Goal: Information Seeking & Learning: Learn about a topic

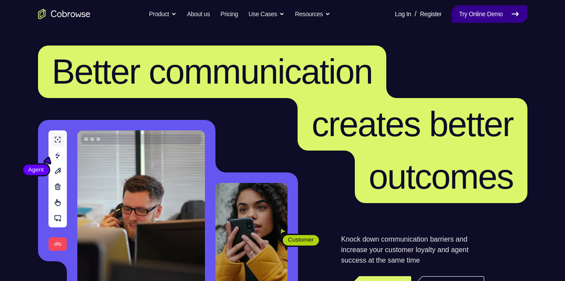
click at [512, 10] on icon at bounding box center [515, 14] width 10 height 10
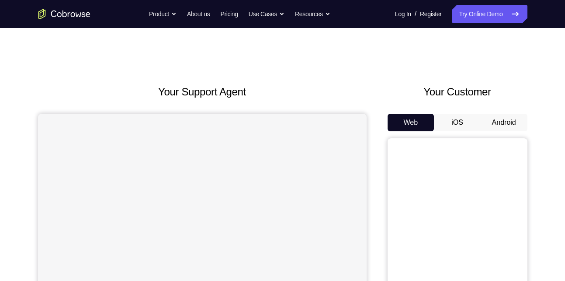
click at [487, 119] on button "Android" at bounding box center [504, 122] width 47 height 17
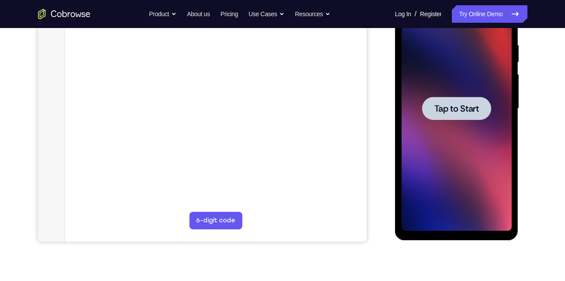
scroll to position [133, 0]
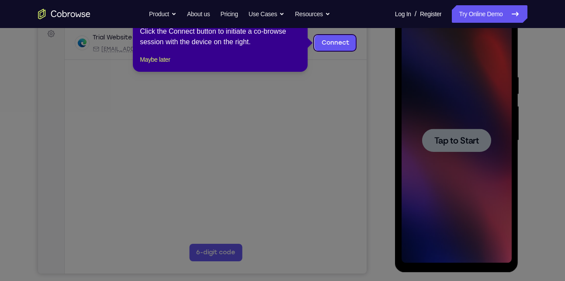
click at [455, 146] on icon at bounding box center [286, 140] width 572 height 281
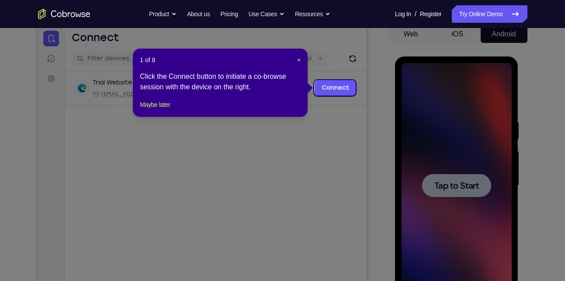
scroll to position [88, 0]
click at [299, 62] on span "×" at bounding box center [298, 60] width 3 height 7
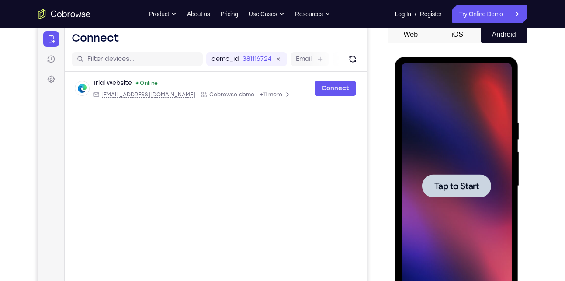
click at [459, 190] on span "Tap to Start" at bounding box center [457, 185] width 45 height 9
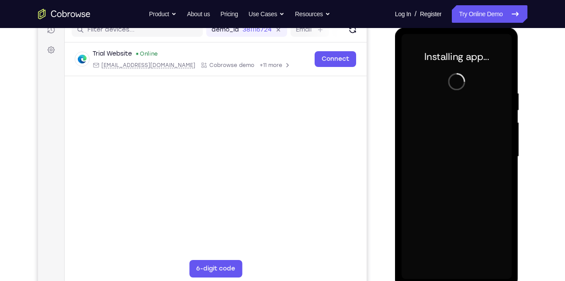
scroll to position [118, 0]
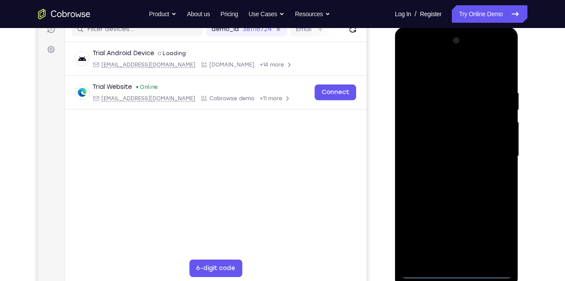
click at [451, 271] on div at bounding box center [457, 156] width 110 height 245
click at [489, 229] on div at bounding box center [457, 156] width 110 height 245
click at [449, 74] on div at bounding box center [457, 156] width 110 height 245
click at [490, 150] on div at bounding box center [457, 156] width 110 height 245
click at [463, 230] on div at bounding box center [457, 156] width 110 height 245
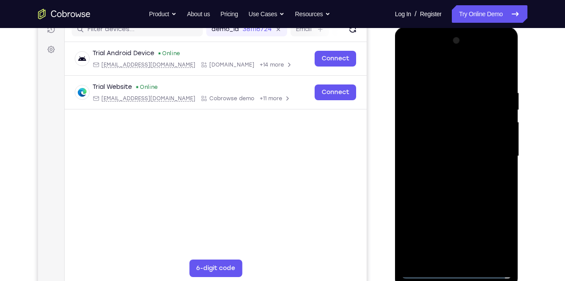
click at [448, 171] on div at bounding box center [457, 156] width 110 height 245
click at [448, 150] on div at bounding box center [457, 156] width 110 height 245
click at [448, 140] on div at bounding box center [457, 156] width 110 height 245
click at [455, 157] on div at bounding box center [457, 156] width 110 height 245
click at [466, 189] on div at bounding box center [457, 156] width 110 height 245
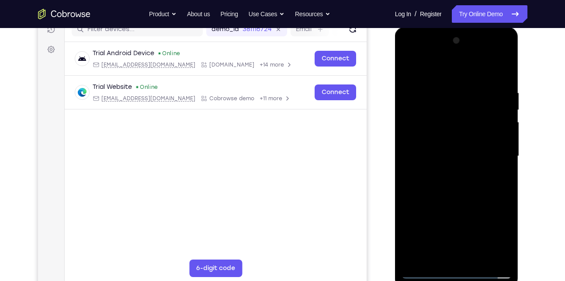
click at [468, 181] on div at bounding box center [457, 156] width 110 height 245
click at [482, 189] on div at bounding box center [457, 156] width 110 height 245
click at [482, 183] on div at bounding box center [457, 156] width 110 height 245
click at [480, 186] on div at bounding box center [457, 156] width 110 height 245
click at [481, 177] on div at bounding box center [457, 156] width 110 height 245
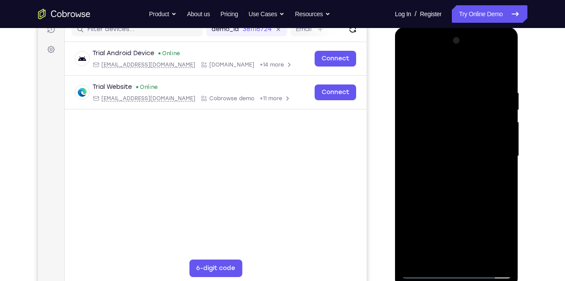
click at [496, 165] on div at bounding box center [457, 156] width 110 height 245
click at [498, 136] on div at bounding box center [457, 156] width 110 height 245
click at [469, 188] on div at bounding box center [457, 156] width 110 height 245
click at [505, 68] on div at bounding box center [457, 156] width 110 height 245
click at [430, 128] on div at bounding box center [457, 156] width 110 height 245
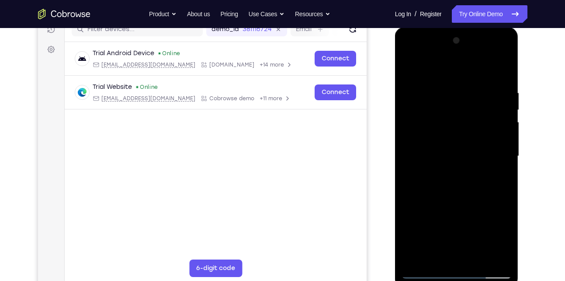
drag, startPoint x: 457, startPoint y: 130, endPoint x: 456, endPoint y: 103, distance: 27.1
click at [456, 103] on div at bounding box center [457, 156] width 110 height 245
click at [413, 66] on div at bounding box center [457, 156] width 110 height 245
drag, startPoint x: 445, startPoint y: 99, endPoint x: 460, endPoint y: 202, distance: 104.2
click at [460, 202] on div at bounding box center [457, 156] width 110 height 245
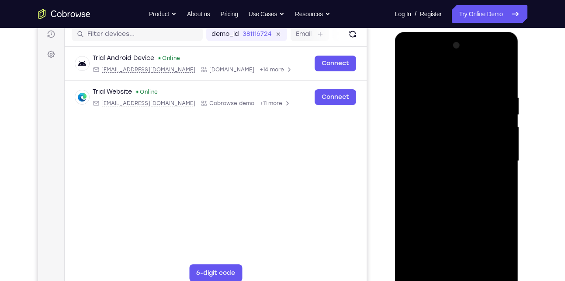
scroll to position [112, 0]
click at [431, 170] on div at bounding box center [457, 161] width 110 height 245
click at [421, 93] on div at bounding box center [457, 161] width 110 height 245
click at [449, 139] on div at bounding box center [457, 161] width 110 height 245
click at [407, 71] on div at bounding box center [457, 161] width 110 height 245
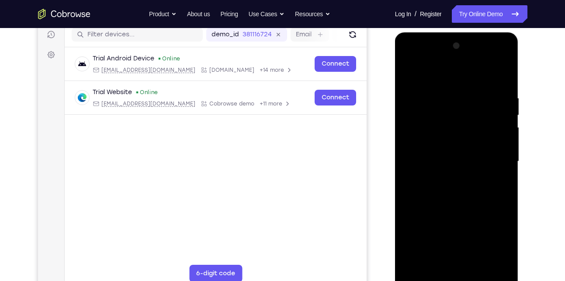
click at [440, 139] on div at bounding box center [457, 161] width 110 height 245
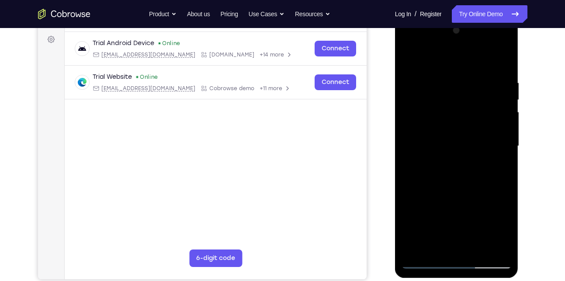
click at [413, 59] on div at bounding box center [457, 146] width 110 height 245
click at [505, 248] on div at bounding box center [457, 146] width 110 height 245
click at [418, 248] on div at bounding box center [457, 146] width 110 height 245
click at [479, 244] on div at bounding box center [457, 146] width 110 height 245
click at [465, 193] on div at bounding box center [457, 146] width 110 height 245
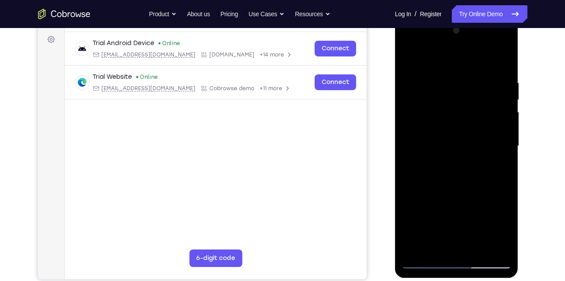
drag, startPoint x: 461, startPoint y: 204, endPoint x: 459, endPoint y: 246, distance: 42.0
click at [459, 246] on div at bounding box center [457, 146] width 110 height 245
click at [426, 259] on div at bounding box center [457, 146] width 110 height 245
click at [438, 245] on div at bounding box center [457, 146] width 110 height 245
click at [461, 58] on div at bounding box center [457, 146] width 110 height 245
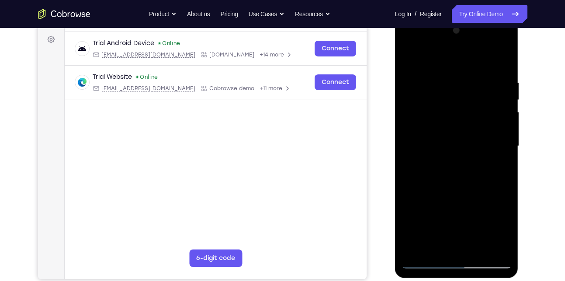
click at [445, 68] on div at bounding box center [457, 146] width 110 height 245
drag, startPoint x: 476, startPoint y: 164, endPoint x: 482, endPoint y: 103, distance: 61.1
click at [482, 103] on div at bounding box center [457, 146] width 110 height 245
click at [463, 160] on div at bounding box center [457, 146] width 110 height 245
click at [506, 103] on div at bounding box center [457, 146] width 110 height 245
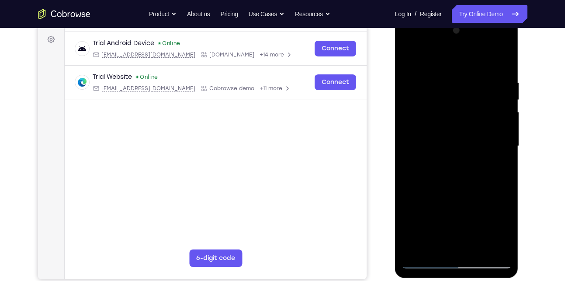
click at [505, 100] on div at bounding box center [457, 146] width 110 height 245
click at [507, 101] on div at bounding box center [457, 146] width 110 height 245
click at [496, 252] on div at bounding box center [457, 146] width 110 height 245
click at [493, 171] on div at bounding box center [457, 146] width 110 height 245
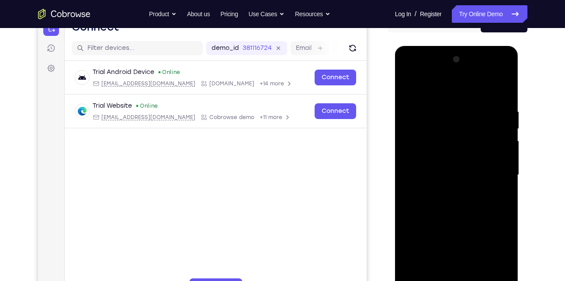
scroll to position [97, 0]
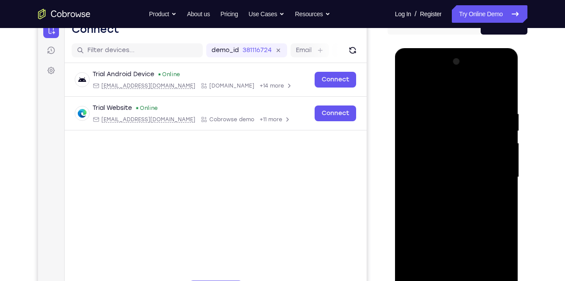
click at [508, 130] on div at bounding box center [457, 177] width 110 height 245
click at [507, 128] on div at bounding box center [457, 177] width 110 height 245
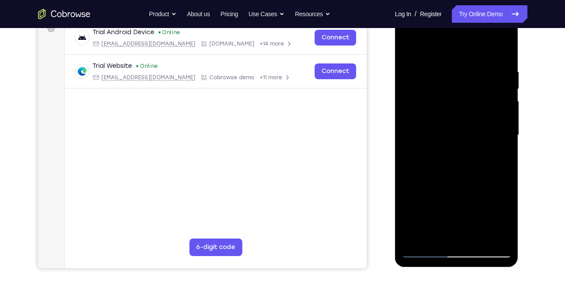
scroll to position [140, 0]
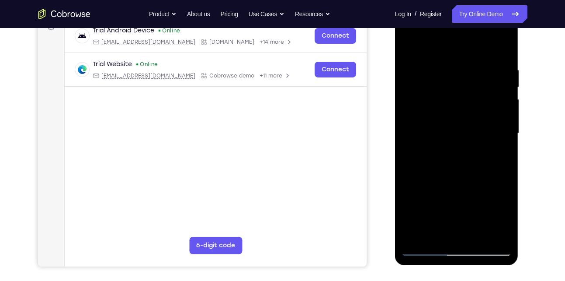
click at [433, 234] on div at bounding box center [457, 133] width 110 height 245
click at [505, 45] on div at bounding box center [457, 133] width 110 height 245
drag, startPoint x: 450, startPoint y: 64, endPoint x: 445, endPoint y: 123, distance: 59.2
click at [445, 123] on div at bounding box center [457, 133] width 110 height 245
click at [430, 59] on div at bounding box center [457, 133] width 110 height 245
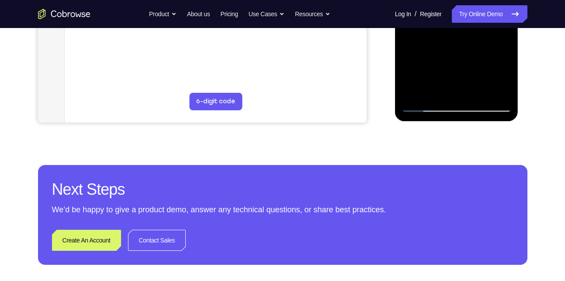
scroll to position [252, 0]
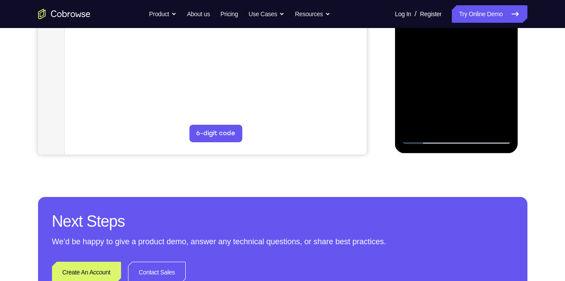
click at [417, 123] on div at bounding box center [457, 21] width 110 height 245
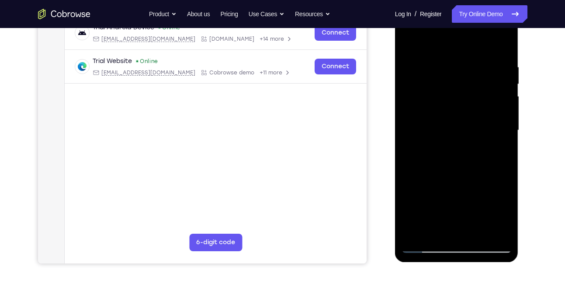
scroll to position [142, 0]
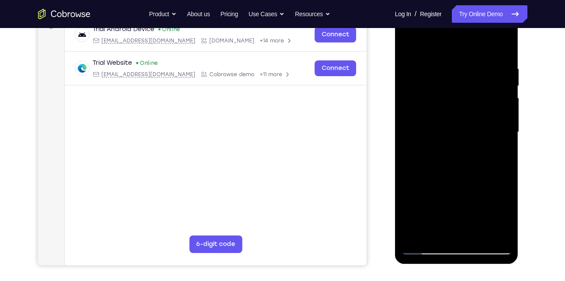
drag, startPoint x: 451, startPoint y: 143, endPoint x: 448, endPoint y: 55, distance: 88.8
click at [448, 55] on div at bounding box center [457, 132] width 110 height 245
drag, startPoint x: 481, startPoint y: 169, endPoint x: 493, endPoint y: 49, distance: 120.4
click at [493, 49] on div at bounding box center [457, 132] width 110 height 245
drag, startPoint x: 502, startPoint y: 172, endPoint x: 505, endPoint y: 85, distance: 87.0
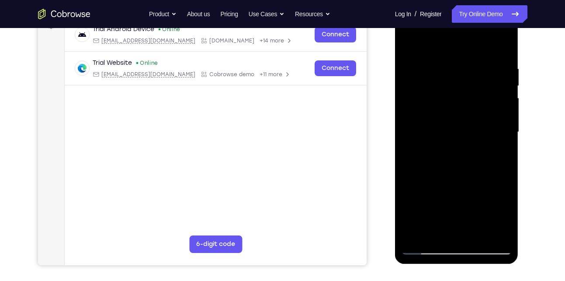
click at [505, 85] on div at bounding box center [457, 132] width 110 height 245
drag, startPoint x: 510, startPoint y: 157, endPoint x: 915, endPoint y: 17, distance: 428.6
click at [520, 14] on html "Online web based iOS Simulators and Android Emulators. Run iPhone, iPad, Mobile…" at bounding box center [457, 134] width 125 height 262
drag, startPoint x: 487, startPoint y: 180, endPoint x: 492, endPoint y: 99, distance: 81.5
click at [492, 99] on div at bounding box center [457, 132] width 110 height 245
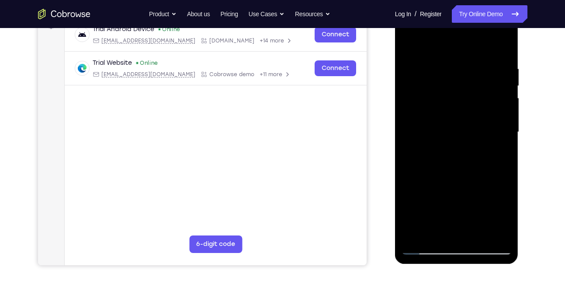
drag, startPoint x: 496, startPoint y: 171, endPoint x: 496, endPoint y: 117, distance: 54.2
click at [496, 117] on div at bounding box center [457, 132] width 110 height 245
drag, startPoint x: 504, startPoint y: 175, endPoint x: 503, endPoint y: 93, distance: 81.8
click at [503, 93] on div at bounding box center [457, 132] width 110 height 245
click at [434, 233] on div at bounding box center [457, 132] width 110 height 245
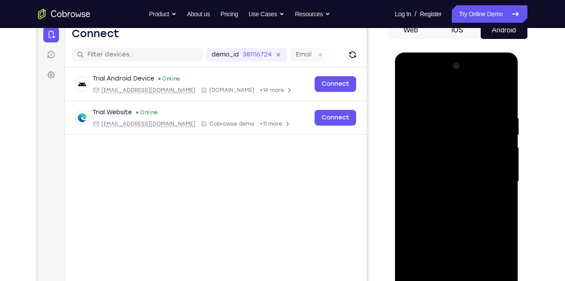
scroll to position [91, 0]
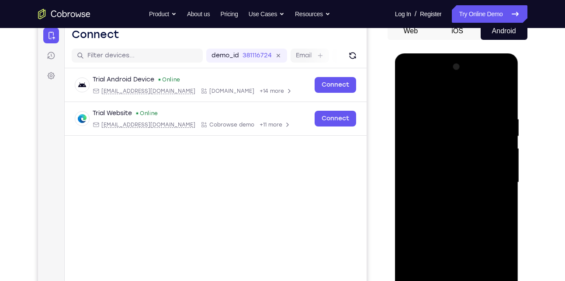
drag, startPoint x: 485, startPoint y: 184, endPoint x: 490, endPoint y: 237, distance: 53.2
click at [490, 237] on div at bounding box center [457, 182] width 110 height 245
drag, startPoint x: 490, startPoint y: 195, endPoint x: 494, endPoint y: 263, distance: 68.3
click at [494, 263] on div at bounding box center [457, 182] width 110 height 245
drag, startPoint x: 487, startPoint y: 172, endPoint x: 483, endPoint y: 260, distance: 87.5
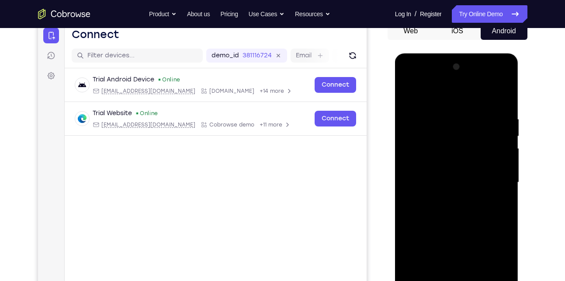
click at [483, 260] on div at bounding box center [457, 182] width 110 height 245
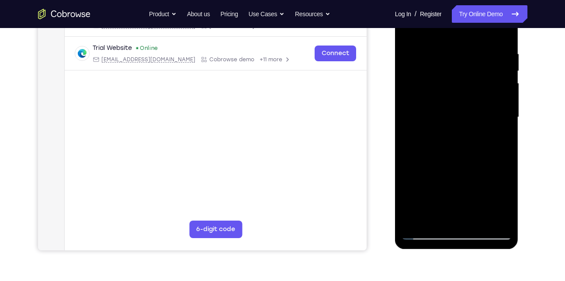
scroll to position [111, 0]
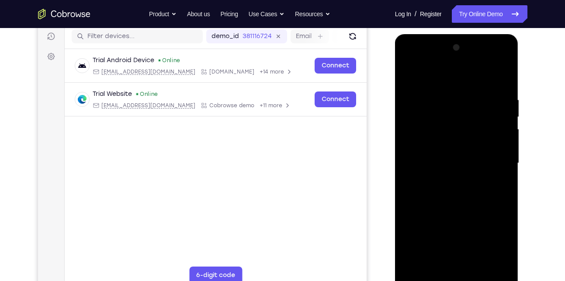
click at [505, 73] on div at bounding box center [457, 163] width 110 height 245
click at [444, 115] on div at bounding box center [457, 163] width 110 height 245
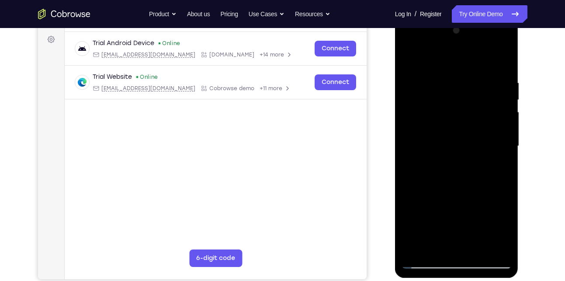
scroll to position [129, 0]
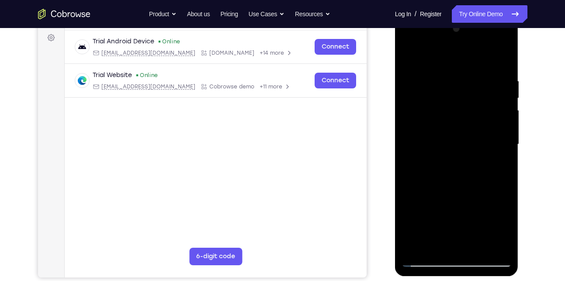
drag, startPoint x: 500, startPoint y: 139, endPoint x: 503, endPoint y: 106, distance: 32.5
click at [503, 106] on div at bounding box center [457, 144] width 110 height 245
click at [460, 192] on div at bounding box center [457, 144] width 110 height 245
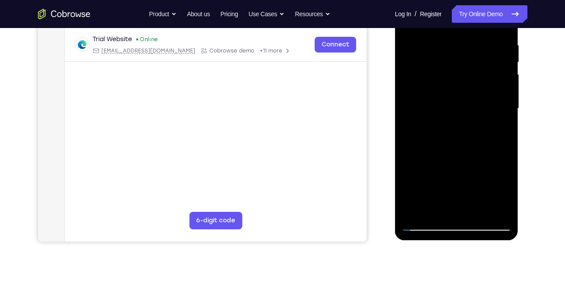
scroll to position [166, 0]
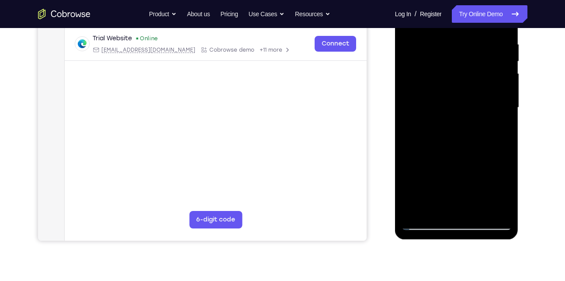
click at [426, 173] on div at bounding box center [457, 107] width 110 height 245
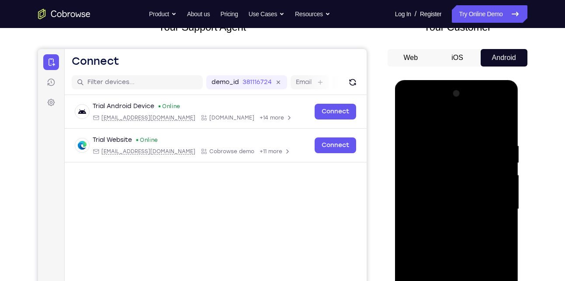
scroll to position [104, 0]
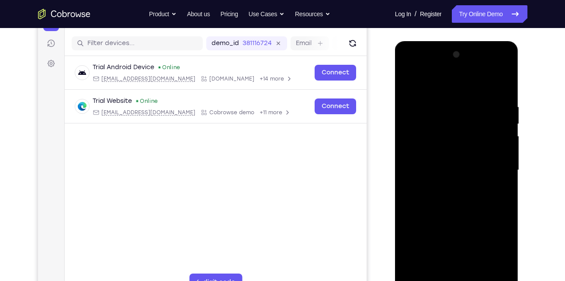
drag, startPoint x: 470, startPoint y: 153, endPoint x: 475, endPoint y: 222, distance: 69.3
click at [475, 222] on div at bounding box center [457, 170] width 110 height 245
click at [415, 208] on div at bounding box center [457, 170] width 110 height 245
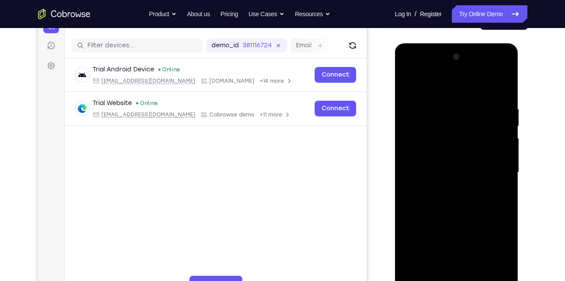
scroll to position [100, 0]
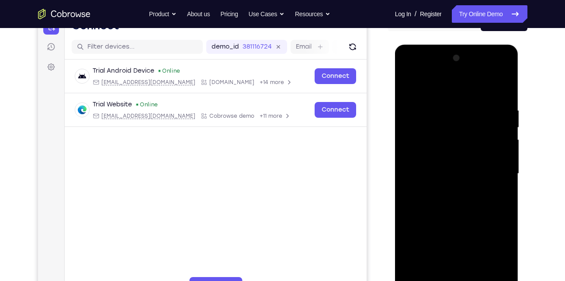
click at [459, 154] on div at bounding box center [457, 173] width 110 height 245
click at [473, 170] on span "Tap to Start" at bounding box center [457, 173] width 45 height 9
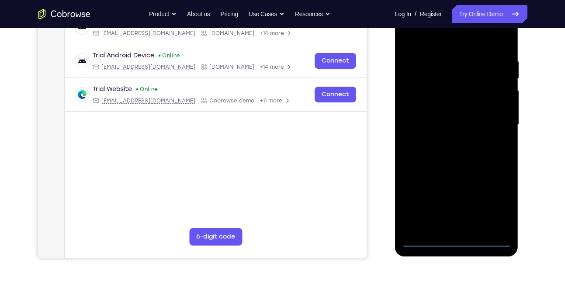
scroll to position [151, 0]
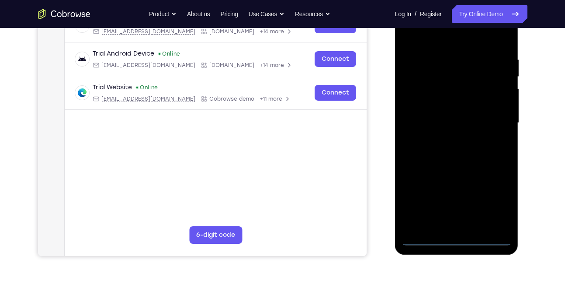
click at [459, 235] on div at bounding box center [457, 122] width 110 height 245
click at [455, 240] on div at bounding box center [457, 122] width 110 height 245
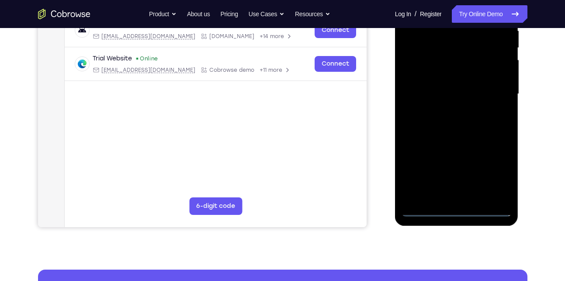
scroll to position [180, 0]
click at [499, 172] on div at bounding box center [457, 93] width 110 height 245
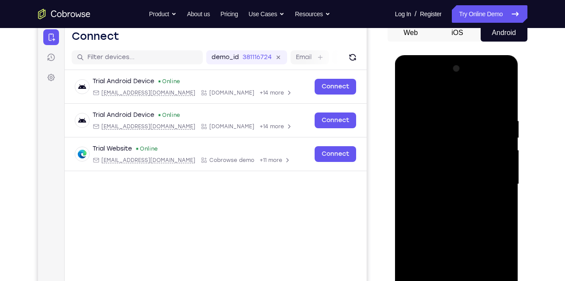
scroll to position [89, 0]
click at [442, 105] on div at bounding box center [457, 184] width 110 height 245
click at [498, 189] on div at bounding box center [457, 184] width 110 height 245
click at [445, 202] on div at bounding box center [457, 184] width 110 height 245
click at [452, 164] on div at bounding box center [457, 184] width 110 height 245
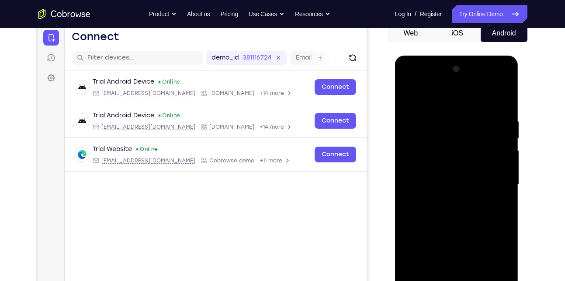
click at [456, 179] on div at bounding box center [457, 184] width 110 height 245
drag, startPoint x: 496, startPoint y: 183, endPoint x: 497, endPoint y: 156, distance: 27.1
click at [497, 156] on div at bounding box center [457, 184] width 110 height 245
click at [455, 164] on div at bounding box center [457, 184] width 110 height 245
drag, startPoint x: 470, startPoint y: 99, endPoint x: 473, endPoint y: 59, distance: 40.7
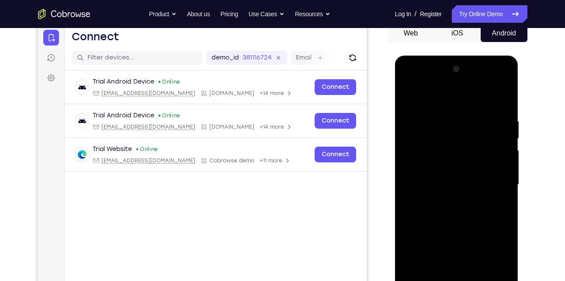
click at [473, 59] on div at bounding box center [457, 186] width 124 height 261
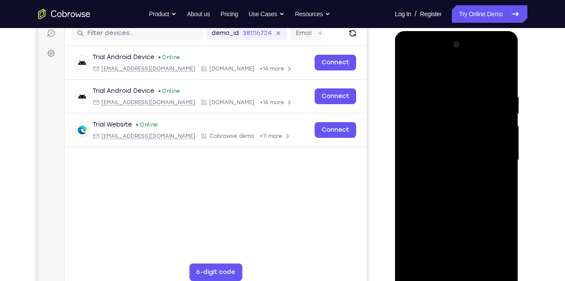
scroll to position [114, 0]
click at [438, 260] on div at bounding box center [457, 159] width 110 height 245
click at [456, 75] on div at bounding box center [457, 159] width 110 height 245
click at [442, 94] on div at bounding box center [457, 159] width 110 height 245
drag, startPoint x: 463, startPoint y: 177, endPoint x: 474, endPoint y: 133, distance: 45.6
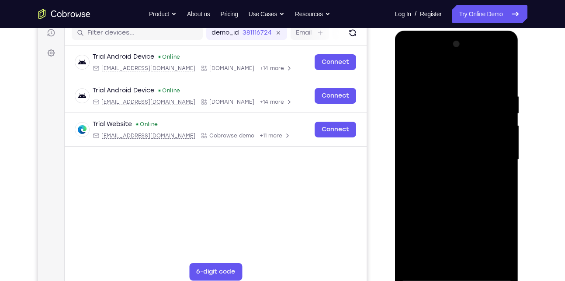
click at [474, 133] on div at bounding box center [457, 159] width 110 height 245
drag, startPoint x: 481, startPoint y: 195, endPoint x: 487, endPoint y: 151, distance: 44.5
click at [487, 151] on div at bounding box center [457, 159] width 110 height 245
click at [453, 136] on div at bounding box center [457, 159] width 110 height 245
click at [424, 206] on div at bounding box center [457, 159] width 110 height 245
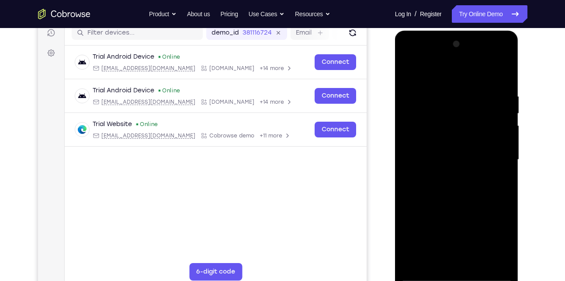
drag, startPoint x: 459, startPoint y: 157, endPoint x: 447, endPoint y: 247, distance: 90.0
click at [447, 247] on div at bounding box center [457, 159] width 110 height 245
drag, startPoint x: 449, startPoint y: 233, endPoint x: 449, endPoint y: 186, distance: 46.8
click at [449, 186] on div at bounding box center [457, 159] width 110 height 245
drag, startPoint x: 450, startPoint y: 215, endPoint x: 455, endPoint y: 166, distance: 48.8
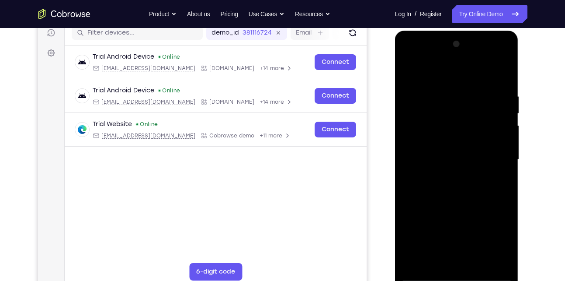
click at [455, 166] on div at bounding box center [457, 159] width 110 height 245
drag, startPoint x: 462, startPoint y: 207, endPoint x: 463, endPoint y: 136, distance: 71.3
click at [463, 136] on div at bounding box center [457, 159] width 110 height 245
drag, startPoint x: 459, startPoint y: 212, endPoint x: 459, endPoint y: 66, distance: 146.0
click at [459, 66] on div at bounding box center [457, 159] width 110 height 245
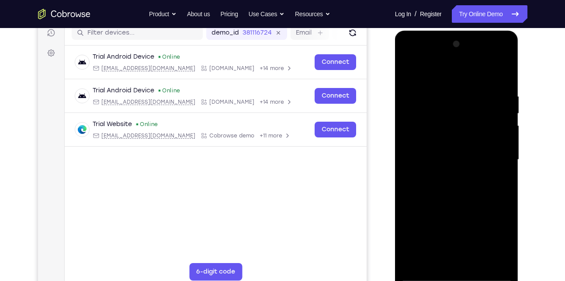
drag, startPoint x: 464, startPoint y: 164, endPoint x: 489, endPoint y: 0, distance: 166.2
click at [489, 31] on html "Online web based iOS Simulators and Android Emulators. Run iPhone, iPad, Mobile…" at bounding box center [457, 162] width 125 height 262
drag, startPoint x: 474, startPoint y: 170, endPoint x: 475, endPoint y: 247, distance: 76.5
click at [475, 247] on div at bounding box center [457, 159] width 110 height 245
drag, startPoint x: 477, startPoint y: 183, endPoint x: 471, endPoint y: 265, distance: 82.4
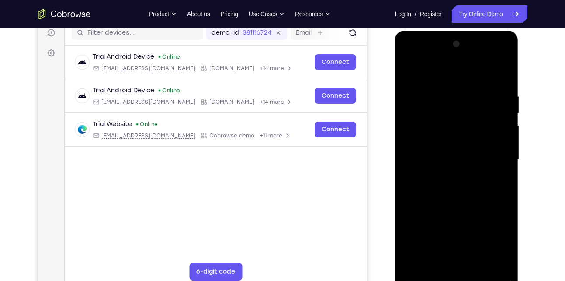
click at [471, 265] on div at bounding box center [457, 159] width 110 height 245
drag, startPoint x: 472, startPoint y: 198, endPoint x: 470, endPoint y: 262, distance: 64.3
click at [470, 262] on div at bounding box center [457, 159] width 110 height 245
drag, startPoint x: 464, startPoint y: 152, endPoint x: 461, endPoint y: 222, distance: 70.5
click at [461, 222] on div at bounding box center [457, 159] width 110 height 245
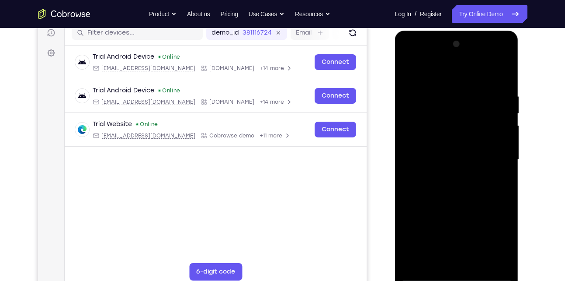
drag, startPoint x: 470, startPoint y: 167, endPoint x: 466, endPoint y: 235, distance: 68.7
click at [466, 235] on div at bounding box center [457, 159] width 110 height 245
click at [426, 188] on div at bounding box center [457, 159] width 110 height 245
drag, startPoint x: 463, startPoint y: 136, endPoint x: 472, endPoint y: 194, distance: 58.9
click at [472, 194] on div at bounding box center [457, 159] width 110 height 245
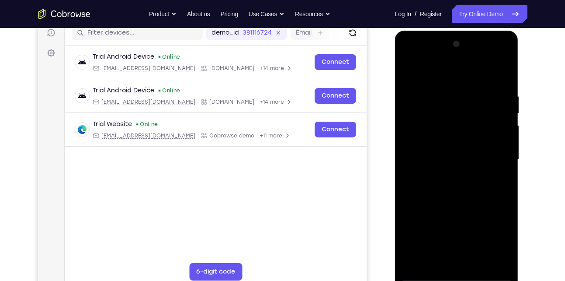
click at [475, 139] on div at bounding box center [457, 159] width 110 height 245
click at [489, 257] on div at bounding box center [457, 159] width 110 height 245
click at [441, 191] on div at bounding box center [457, 159] width 110 height 245
click at [507, 159] on div at bounding box center [457, 159] width 110 height 245
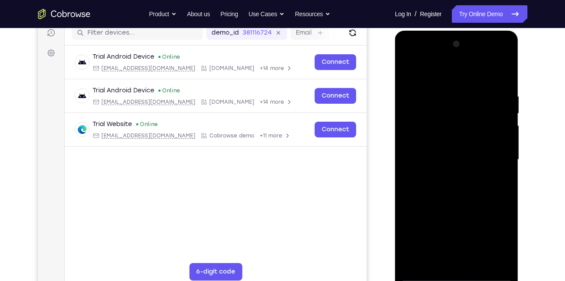
click at [506, 153] on div at bounding box center [457, 159] width 110 height 245
click at [503, 70] on div at bounding box center [457, 159] width 110 height 245
drag, startPoint x: 505, startPoint y: 139, endPoint x: 494, endPoint y: 82, distance: 58.7
click at [494, 82] on div at bounding box center [457, 159] width 110 height 245
drag, startPoint x: 497, startPoint y: 195, endPoint x: 494, endPoint y: 138, distance: 56.5
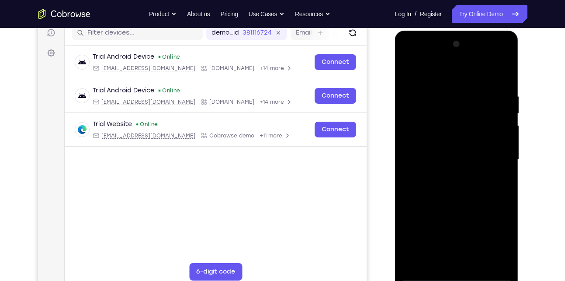
click at [494, 138] on div at bounding box center [457, 159] width 110 height 245
click at [485, 185] on div at bounding box center [457, 159] width 110 height 245
click at [505, 73] on div at bounding box center [457, 159] width 110 height 245
click at [433, 187] on div at bounding box center [457, 159] width 110 height 245
drag, startPoint x: 450, startPoint y: 234, endPoint x: 452, endPoint y: 223, distance: 11.5
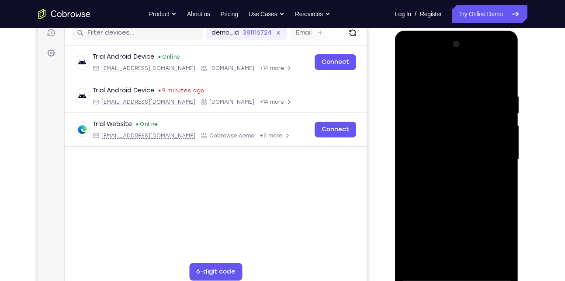
click at [452, 223] on div at bounding box center [457, 159] width 110 height 245
click at [504, 67] on div at bounding box center [457, 159] width 110 height 245
click at [505, 69] on div at bounding box center [457, 159] width 110 height 245
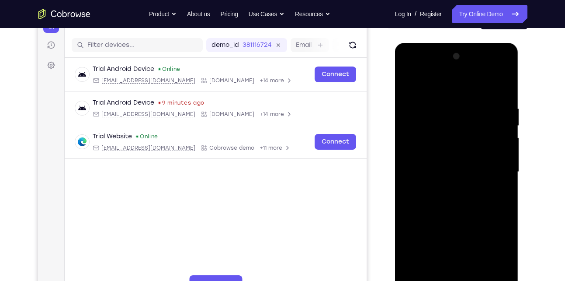
scroll to position [101, 0]
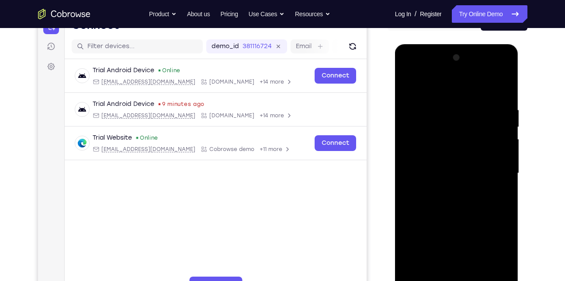
click at [507, 85] on div at bounding box center [457, 173] width 110 height 245
drag, startPoint x: 488, startPoint y: 154, endPoint x: 483, endPoint y: 247, distance: 92.8
click at [483, 247] on div at bounding box center [457, 173] width 110 height 245
drag, startPoint x: 475, startPoint y: 159, endPoint x: 473, endPoint y: 214, distance: 54.7
click at [473, 214] on div at bounding box center [457, 173] width 110 height 245
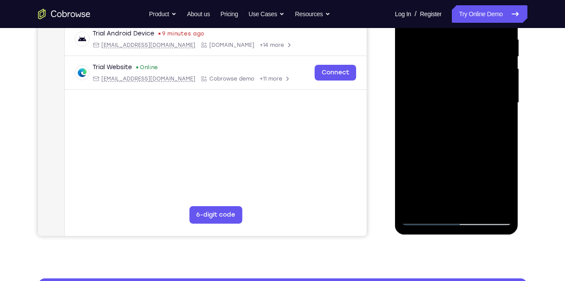
scroll to position [174, 0]
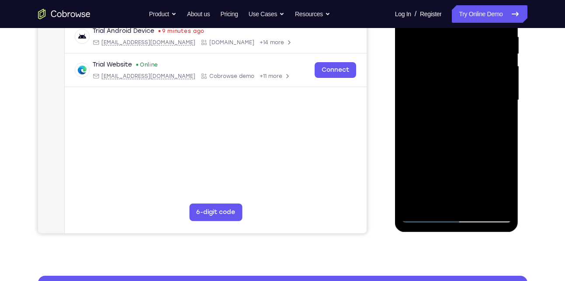
drag, startPoint x: 474, startPoint y: 136, endPoint x: 468, endPoint y: 208, distance: 72.4
click at [468, 208] on div at bounding box center [457, 100] width 110 height 245
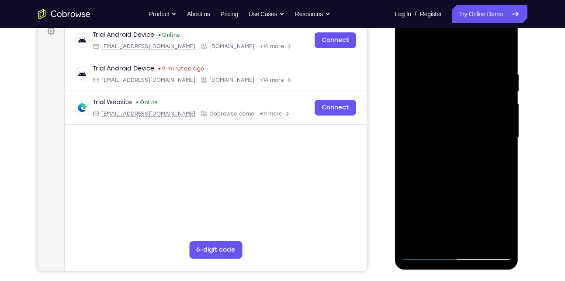
scroll to position [127, 0]
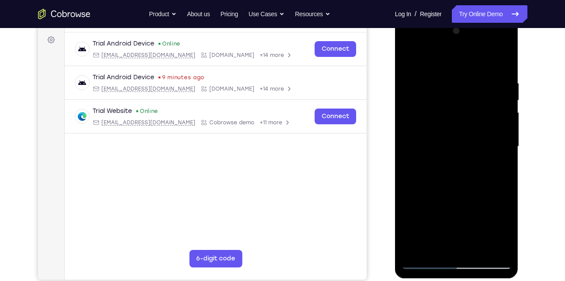
click at [456, 156] on div at bounding box center [457, 146] width 110 height 245
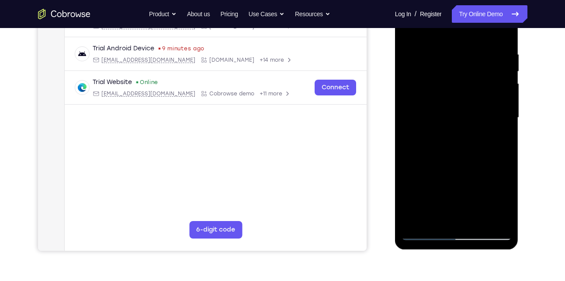
scroll to position [151, 0]
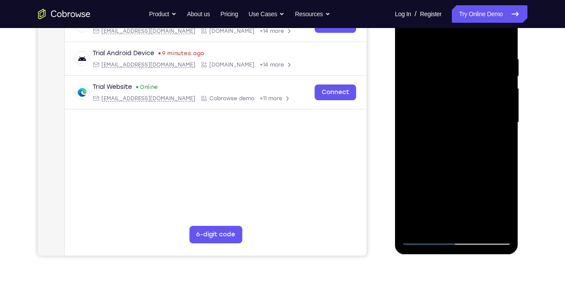
click at [470, 204] on div at bounding box center [457, 122] width 110 height 245
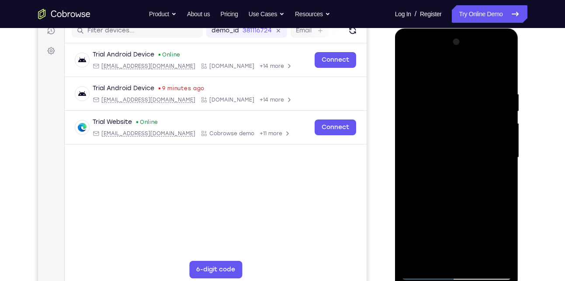
scroll to position [116, 0]
click at [491, 54] on div at bounding box center [457, 157] width 110 height 245
click at [457, 67] on div at bounding box center [457, 157] width 110 height 245
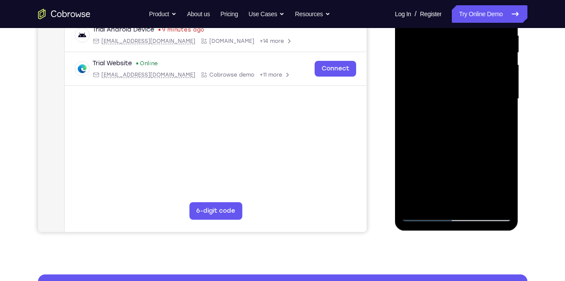
scroll to position [175, 0]
click at [492, 199] on div at bounding box center [457, 98] width 110 height 245
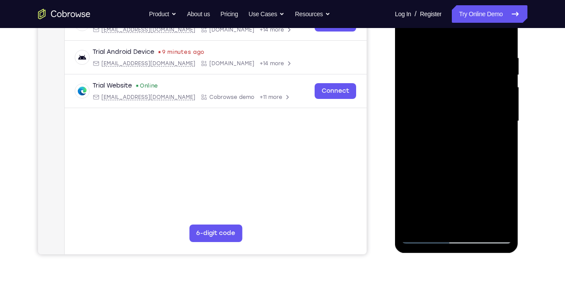
drag, startPoint x: 500, startPoint y: 163, endPoint x: 511, endPoint y: 132, distance: 33.3
click at [511, 132] on div at bounding box center [457, 121] width 110 height 245
click at [442, 87] on div at bounding box center [457, 121] width 110 height 245
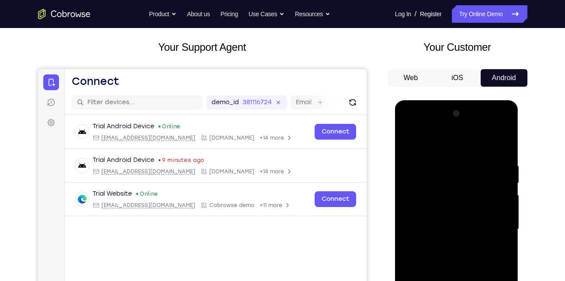
scroll to position [45, 0]
click at [506, 112] on div at bounding box center [457, 228] width 110 height 245
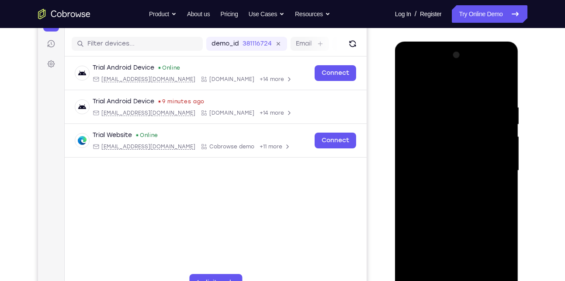
scroll to position [104, 0]
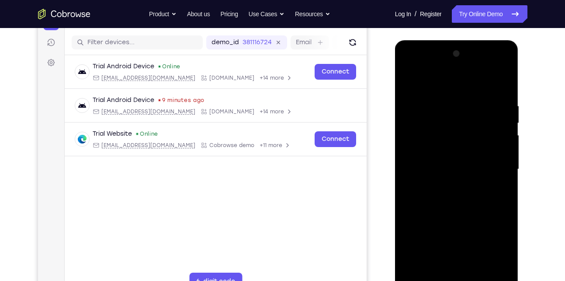
drag, startPoint x: 477, startPoint y: 201, endPoint x: 481, endPoint y: 114, distance: 87.5
click at [481, 114] on div at bounding box center [457, 169] width 110 height 245
drag, startPoint x: 481, startPoint y: 216, endPoint x: 490, endPoint y: 163, distance: 54.0
click at [490, 163] on div at bounding box center [457, 169] width 110 height 245
click at [466, 190] on div at bounding box center [457, 169] width 110 height 245
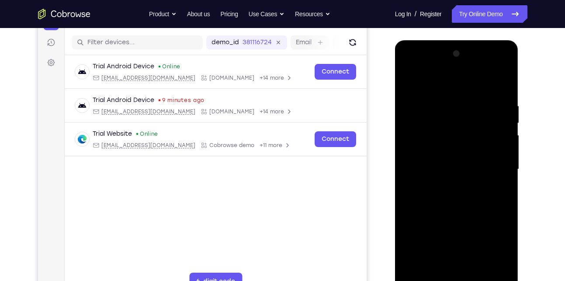
click at [508, 117] on div at bounding box center [457, 169] width 110 height 245
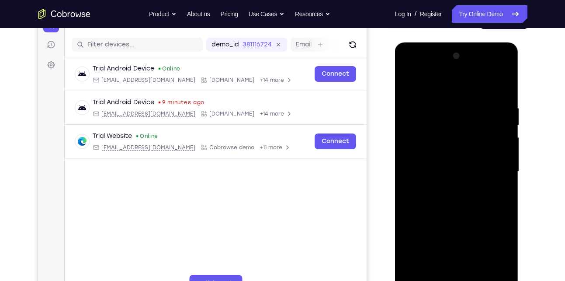
scroll to position [93, 0]
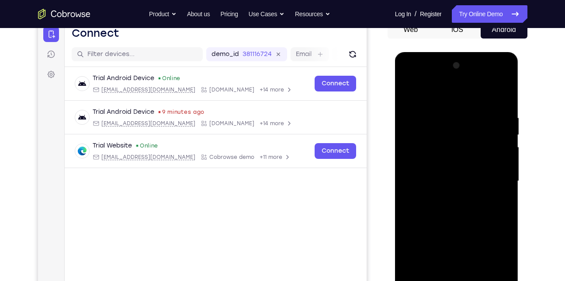
click at [508, 132] on div at bounding box center [457, 181] width 110 height 245
click at [410, 92] on div at bounding box center [457, 181] width 110 height 245
drag, startPoint x: 470, startPoint y: 223, endPoint x: 471, endPoint y: 145, distance: 78.7
click at [471, 145] on div at bounding box center [457, 181] width 110 height 245
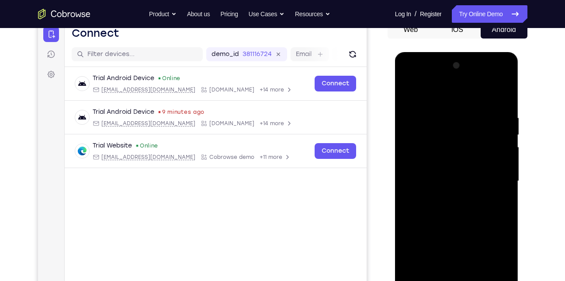
click at [466, 180] on div at bounding box center [457, 181] width 110 height 245
click at [506, 132] on div at bounding box center [457, 181] width 110 height 245
click at [507, 130] on div at bounding box center [457, 181] width 110 height 245
drag, startPoint x: 492, startPoint y: 181, endPoint x: 482, endPoint y: 261, distance: 80.7
click at [482, 261] on div at bounding box center [457, 181] width 110 height 245
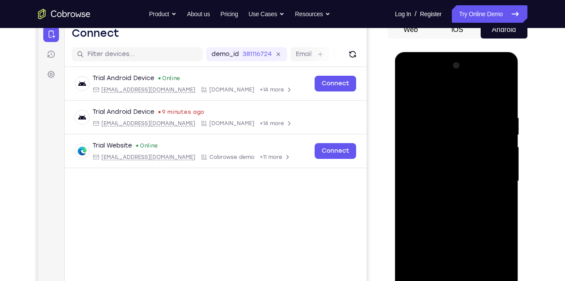
click at [507, 181] on div at bounding box center [457, 181] width 110 height 245
click at [408, 94] on div at bounding box center [457, 181] width 110 height 245
drag, startPoint x: 462, startPoint y: 165, endPoint x: 463, endPoint y: 113, distance: 52.5
click at [463, 113] on div at bounding box center [457, 181] width 110 height 245
drag, startPoint x: 493, startPoint y: 182, endPoint x: 495, endPoint y: 133, distance: 49.0
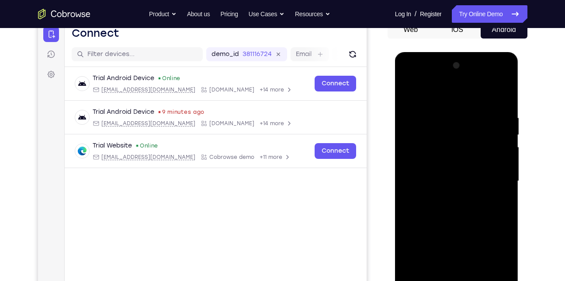
click at [495, 133] on div at bounding box center [457, 181] width 110 height 245
drag, startPoint x: 490, startPoint y: 221, endPoint x: 491, endPoint y: 209, distance: 11.8
click at [491, 209] on div at bounding box center [457, 181] width 110 height 245
click at [428, 142] on div at bounding box center [457, 181] width 110 height 245
drag, startPoint x: 486, startPoint y: 136, endPoint x: 487, endPoint y: 233, distance: 96.6
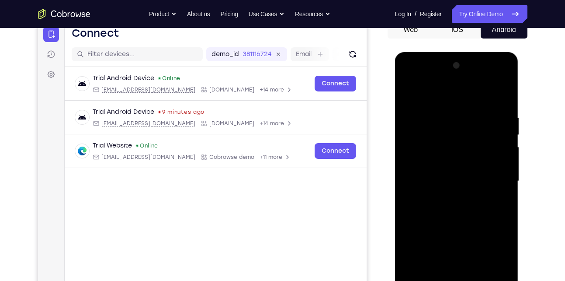
click at [487, 233] on div at bounding box center [457, 181] width 110 height 245
click at [407, 91] on div at bounding box center [457, 181] width 110 height 245
drag, startPoint x: 461, startPoint y: 175, endPoint x: 458, endPoint y: 104, distance: 71.3
click at [458, 104] on div at bounding box center [457, 181] width 110 height 245
click at [454, 172] on div at bounding box center [457, 181] width 110 height 245
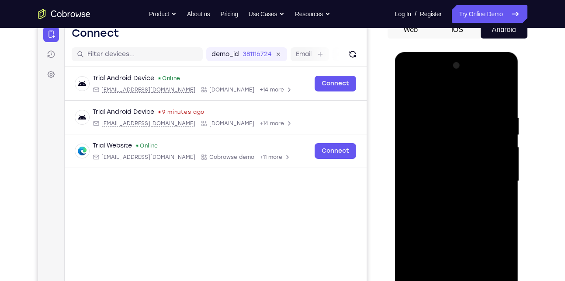
drag, startPoint x: 454, startPoint y: 172, endPoint x: 443, endPoint y: 239, distance: 67.7
click at [443, 239] on div at bounding box center [457, 181] width 110 height 245
click at [409, 91] on div at bounding box center [457, 181] width 110 height 245
drag, startPoint x: 473, startPoint y: 215, endPoint x: 477, endPoint y: 133, distance: 81.8
click at [477, 133] on div at bounding box center [457, 181] width 110 height 245
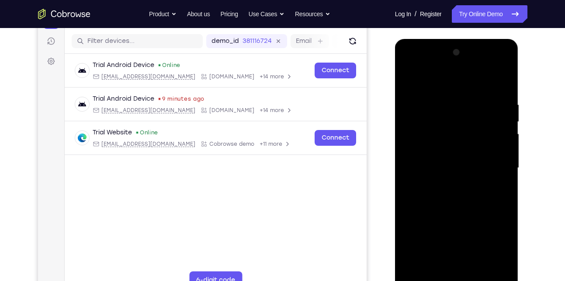
scroll to position [102, 0]
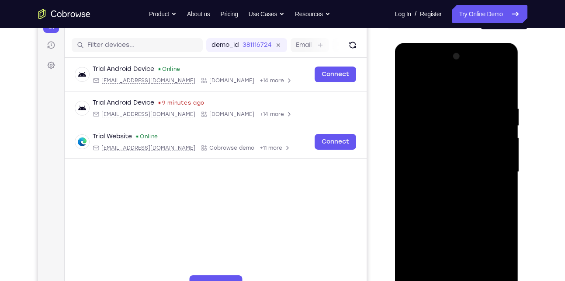
drag, startPoint x: 459, startPoint y: 183, endPoint x: 460, endPoint y: 143, distance: 40.7
click at [460, 143] on div at bounding box center [457, 171] width 110 height 245
drag, startPoint x: 470, startPoint y: 226, endPoint x: 466, endPoint y: 115, distance: 110.7
click at [466, 115] on div at bounding box center [457, 171] width 110 height 245
drag, startPoint x: 506, startPoint y: 233, endPoint x: 494, endPoint y: 141, distance: 92.6
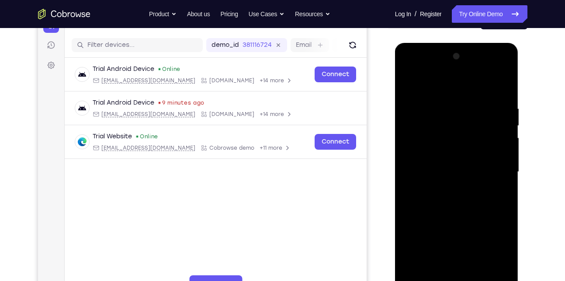
click at [494, 141] on div at bounding box center [457, 171] width 110 height 245
drag, startPoint x: 491, startPoint y: 210, endPoint x: 492, endPoint y: 131, distance: 79.1
click at [492, 131] on div at bounding box center [457, 171] width 110 height 245
drag, startPoint x: 487, startPoint y: 175, endPoint x: 484, endPoint y: 114, distance: 61.7
click at [484, 114] on div at bounding box center [457, 171] width 110 height 245
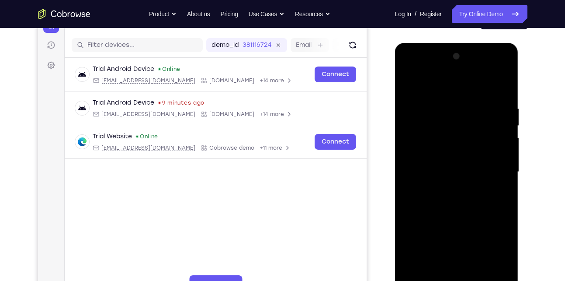
drag, startPoint x: 484, startPoint y: 114, endPoint x: 464, endPoint y: 223, distance: 111.5
click at [464, 223] on div at bounding box center [457, 171] width 110 height 245
drag, startPoint x: 481, startPoint y: 132, endPoint x: 470, endPoint y: 255, distance: 124.2
click at [470, 255] on div at bounding box center [457, 171] width 110 height 245
drag, startPoint x: 492, startPoint y: 183, endPoint x: 487, endPoint y: 242, distance: 59.2
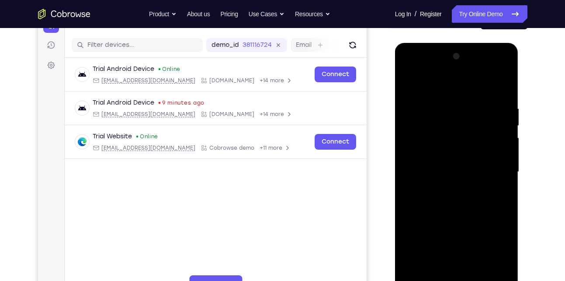
click at [487, 242] on div at bounding box center [457, 171] width 110 height 245
drag, startPoint x: 487, startPoint y: 242, endPoint x: 482, endPoint y: 303, distance: 61.0
click at [482, 280] on div at bounding box center [457, 173] width 124 height 261
drag, startPoint x: 469, startPoint y: 219, endPoint x: 458, endPoint y: 299, distance: 81.2
click at [458, 280] on div at bounding box center [457, 173] width 124 height 261
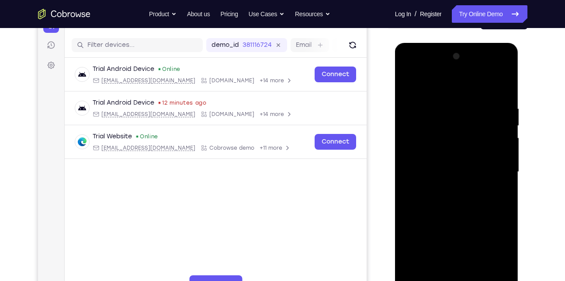
drag, startPoint x: 476, startPoint y: 213, endPoint x: 475, endPoint y: 153, distance: 60.3
click at [475, 153] on div at bounding box center [457, 171] width 110 height 245
click at [468, 177] on div at bounding box center [457, 171] width 110 height 245
drag, startPoint x: 487, startPoint y: 205, endPoint x: 484, endPoint y: 277, distance: 71.3
click at [484, 277] on div at bounding box center [457, 171] width 110 height 245
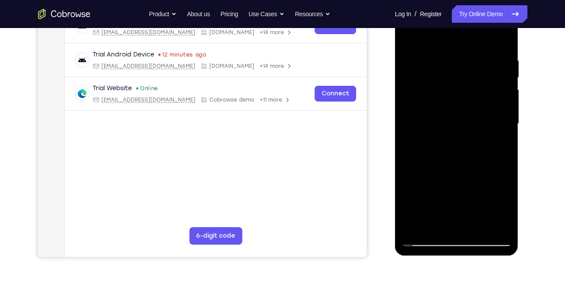
scroll to position [151, 0]
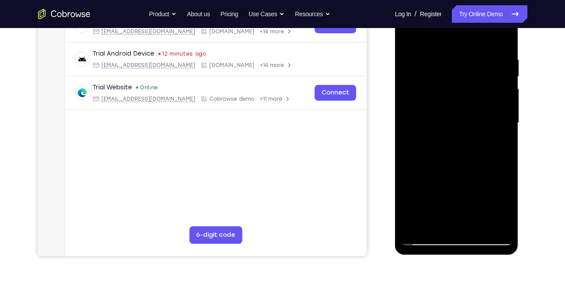
click at [418, 225] on div at bounding box center [457, 122] width 110 height 245
drag, startPoint x: 480, startPoint y: 176, endPoint x: 480, endPoint y: 209, distance: 32.8
click at [480, 209] on div at bounding box center [457, 122] width 110 height 245
click at [505, 224] on div at bounding box center [457, 122] width 110 height 245
drag, startPoint x: 445, startPoint y: 173, endPoint x: 446, endPoint y: 181, distance: 8.8
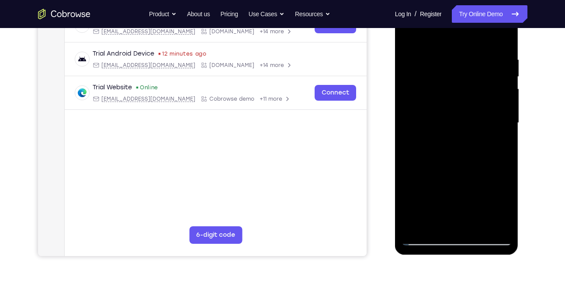
click at [446, 181] on div at bounding box center [457, 122] width 110 height 245
click at [419, 56] on div at bounding box center [457, 122] width 110 height 245
click at [496, 115] on div at bounding box center [457, 122] width 110 height 245
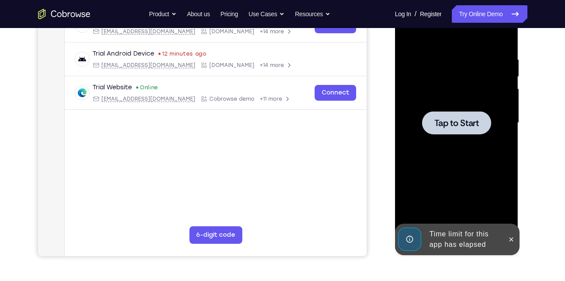
click at [449, 118] on span "Tap to Start" at bounding box center [457, 122] width 45 height 9
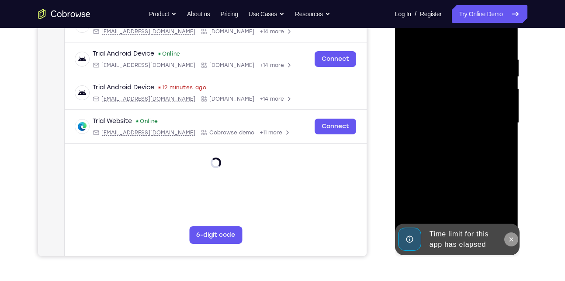
click at [506, 241] on button at bounding box center [512, 239] width 14 height 14
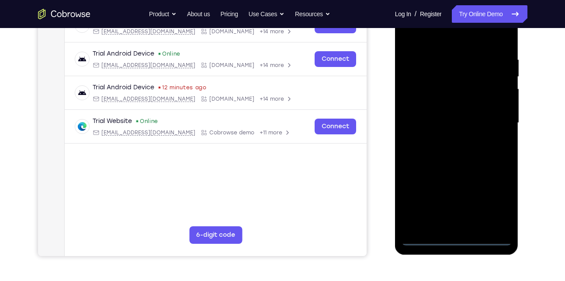
click at [459, 237] on div at bounding box center [457, 122] width 110 height 245
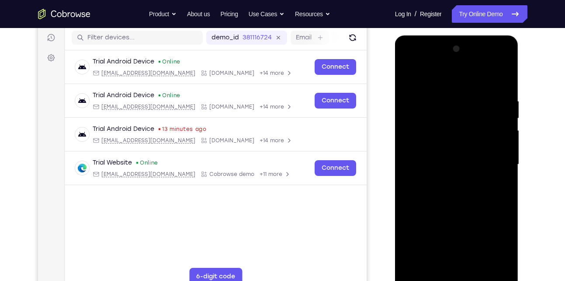
scroll to position [109, 0]
click at [491, 247] on div at bounding box center [457, 164] width 110 height 245
click at [442, 82] on div at bounding box center [457, 164] width 110 height 245
click at [494, 164] on div at bounding box center [457, 164] width 110 height 245
click at [448, 180] on div at bounding box center [457, 164] width 110 height 245
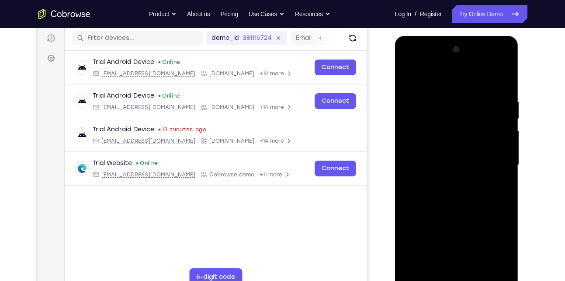
click at [463, 154] on div at bounding box center [457, 164] width 110 height 245
click at [458, 143] on div at bounding box center [457, 164] width 110 height 245
click at [456, 165] on div at bounding box center [457, 164] width 110 height 245
click at [470, 198] on div at bounding box center [457, 164] width 110 height 245
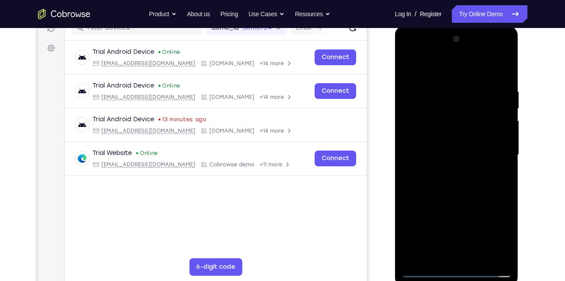
click at [428, 269] on div at bounding box center [457, 154] width 110 height 245
click at [415, 146] on div at bounding box center [457, 154] width 110 height 245
click at [446, 155] on div at bounding box center [457, 154] width 110 height 245
click at [463, 184] on div at bounding box center [457, 154] width 110 height 245
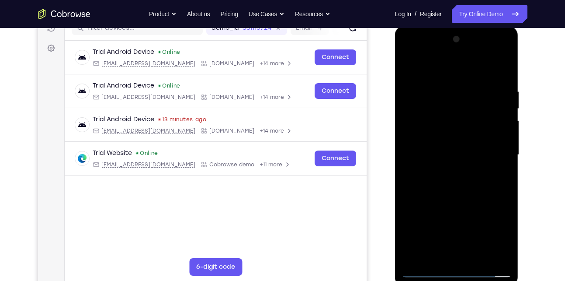
click at [463, 184] on div at bounding box center [457, 154] width 110 height 245
drag, startPoint x: 480, startPoint y: 216, endPoint x: 493, endPoint y: 137, distance: 79.4
click at [493, 137] on div at bounding box center [457, 154] width 110 height 245
click at [503, 65] on div at bounding box center [457, 154] width 110 height 245
click at [417, 81] on div at bounding box center [457, 154] width 110 height 245
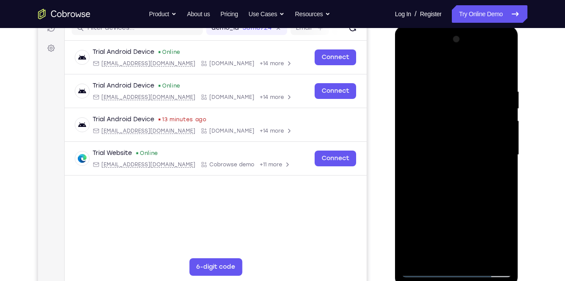
click at [414, 251] on div at bounding box center [457, 154] width 110 height 245
click at [418, 123] on div at bounding box center [457, 154] width 110 height 245
click at [428, 125] on div at bounding box center [457, 154] width 110 height 245
drag, startPoint x: 459, startPoint y: 194, endPoint x: 466, endPoint y: 132, distance: 63.0
click at [466, 132] on div at bounding box center [457, 154] width 110 height 245
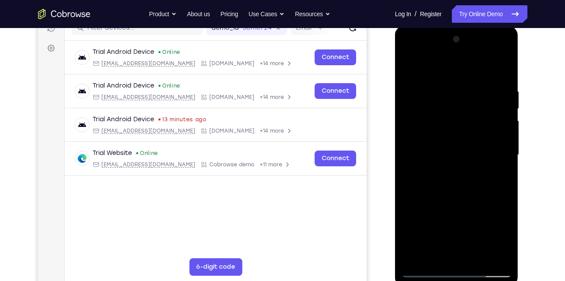
click at [436, 175] on div at bounding box center [457, 154] width 110 height 245
drag, startPoint x: 494, startPoint y: 142, endPoint x: 477, endPoint y: 223, distance: 83.5
click at [477, 223] on div at bounding box center [457, 154] width 110 height 245
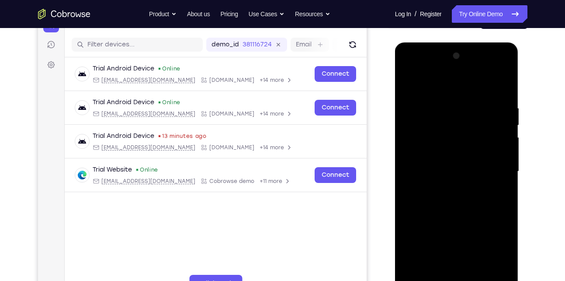
scroll to position [101, 0]
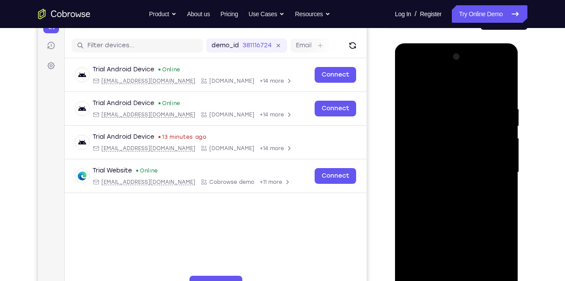
drag, startPoint x: 454, startPoint y: 193, endPoint x: 469, endPoint y: 77, distance: 116.8
click at [469, 77] on div at bounding box center [457, 172] width 110 height 245
drag, startPoint x: 452, startPoint y: 198, endPoint x: 463, endPoint y: 99, distance: 99.0
click at [463, 99] on div at bounding box center [457, 172] width 110 height 245
click at [411, 81] on div at bounding box center [457, 172] width 110 height 245
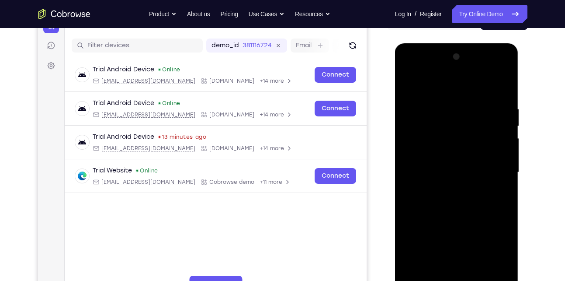
drag, startPoint x: 505, startPoint y: 178, endPoint x: 491, endPoint y: 124, distance: 55.4
click at [491, 124] on div at bounding box center [457, 172] width 110 height 245
click at [502, 171] on div at bounding box center [457, 172] width 110 height 245
drag, startPoint x: 502, startPoint y: 171, endPoint x: 515, endPoint y: 214, distance: 44.1
click at [515, 214] on div at bounding box center [457, 173] width 124 height 261
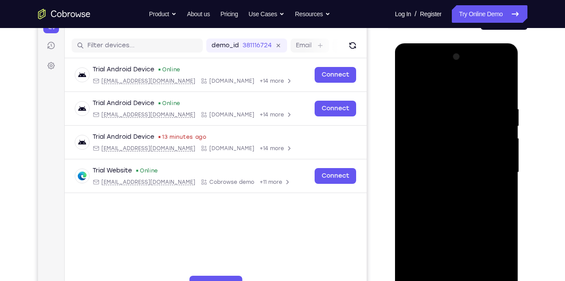
click at [409, 83] on div at bounding box center [457, 172] width 110 height 245
click at [409, 84] on div at bounding box center [457, 172] width 110 height 245
click at [498, 151] on div at bounding box center [457, 172] width 110 height 245
click at [491, 90] on div at bounding box center [457, 172] width 110 height 245
click at [445, 222] on div at bounding box center [457, 172] width 110 height 245
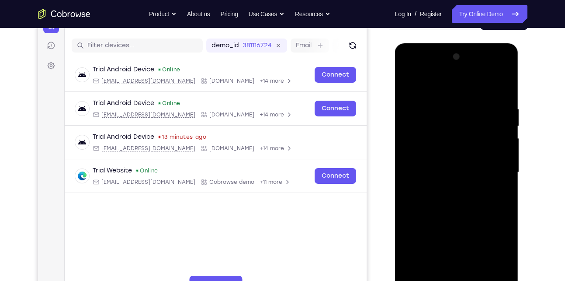
click at [468, 156] on div at bounding box center [457, 172] width 110 height 245
click at [502, 87] on div at bounding box center [457, 172] width 110 height 245
click at [483, 143] on div at bounding box center [457, 172] width 110 height 245
drag, startPoint x: 478, startPoint y: 191, endPoint x: 484, endPoint y: 108, distance: 83.3
click at [484, 108] on div at bounding box center [457, 172] width 110 height 245
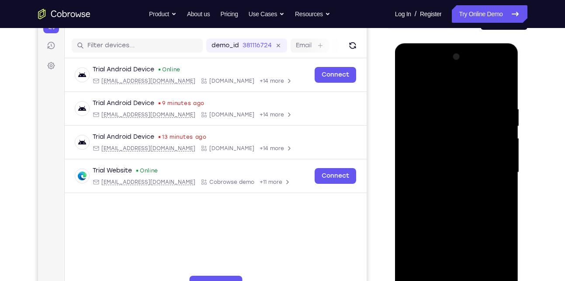
drag, startPoint x: 495, startPoint y: 197, endPoint x: 497, endPoint y: 103, distance: 94.0
click at [497, 103] on div at bounding box center [457, 172] width 110 height 245
click at [500, 275] on div at bounding box center [457, 172] width 110 height 245
drag, startPoint x: 478, startPoint y: 141, endPoint x: 461, endPoint y: 228, distance: 88.7
click at [461, 228] on div at bounding box center [457, 172] width 110 height 245
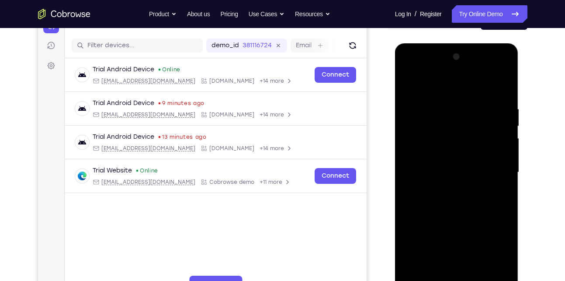
drag, startPoint x: 485, startPoint y: 144, endPoint x: 480, endPoint y: 219, distance: 74.9
click at [480, 219] on div at bounding box center [457, 172] width 110 height 245
drag, startPoint x: 480, startPoint y: 219, endPoint x: 482, endPoint y: 140, distance: 78.7
drag, startPoint x: 87, startPoint y: 97, endPoint x: 536, endPoint y: 132, distance: 451.3
click at [536, 132] on div "Your Support Agent Your Customer Web iOS Android Next Steps We’d be happy to gi…" at bounding box center [283, 215] width 560 height 577
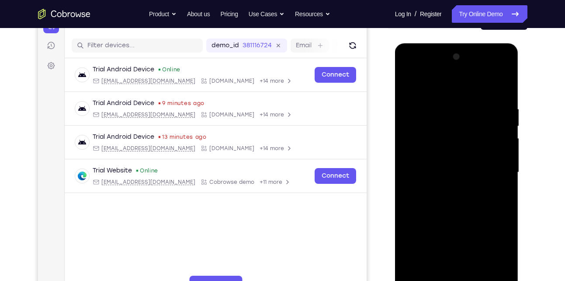
click at [481, 164] on div at bounding box center [457, 172] width 110 height 245
drag, startPoint x: 501, startPoint y: 143, endPoint x: 495, endPoint y: 170, distance: 27.9
click at [495, 170] on div at bounding box center [457, 172] width 110 height 245
click at [507, 157] on div at bounding box center [457, 172] width 110 height 245
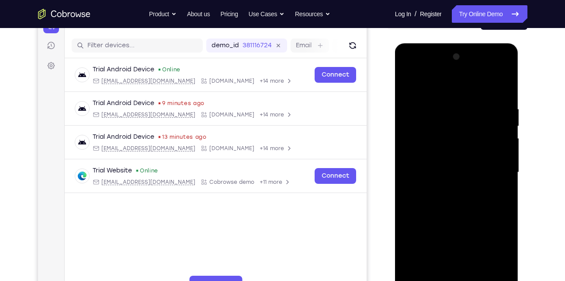
click at [507, 158] on div at bounding box center [457, 172] width 110 height 245
click at [508, 158] on div at bounding box center [457, 172] width 110 height 245
click at [407, 156] on div at bounding box center [457, 172] width 110 height 245
click at [408, 157] on div at bounding box center [457, 172] width 110 height 245
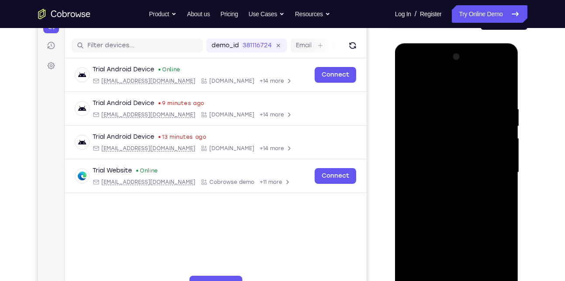
click at [508, 156] on div at bounding box center [457, 172] width 110 height 245
drag, startPoint x: 484, startPoint y: 196, endPoint x: 490, endPoint y: 129, distance: 68.0
click at [490, 129] on div at bounding box center [457, 172] width 110 height 245
click at [481, 271] on div at bounding box center [457, 172] width 110 height 245
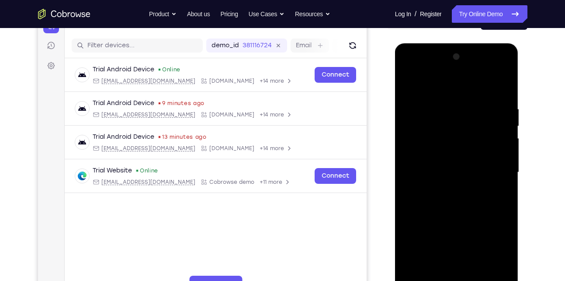
click at [462, 215] on div at bounding box center [457, 172] width 110 height 245
click at [411, 81] on div at bounding box center [457, 172] width 110 height 245
click at [430, 275] on div at bounding box center [457, 172] width 110 height 245
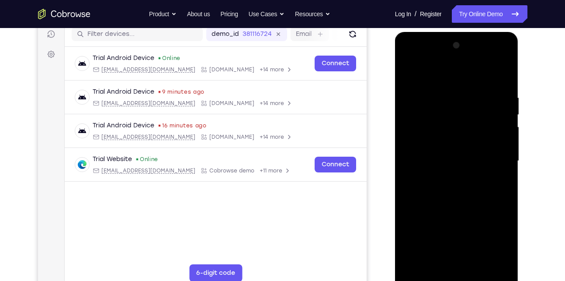
scroll to position [112, 0]
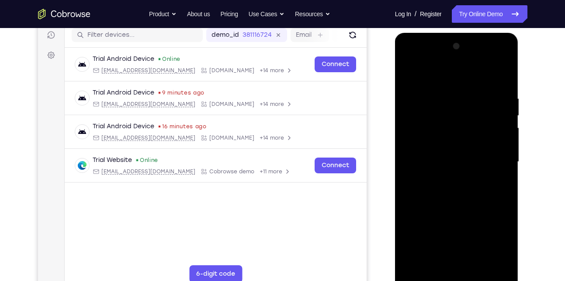
click at [445, 72] on div at bounding box center [457, 161] width 110 height 245
click at [426, 84] on div at bounding box center [457, 161] width 110 height 245
drag, startPoint x: 442, startPoint y: 165, endPoint x: 448, endPoint y: 142, distance: 23.9
click at [448, 142] on div at bounding box center [457, 161] width 110 height 245
click at [420, 261] on div at bounding box center [457, 161] width 110 height 245
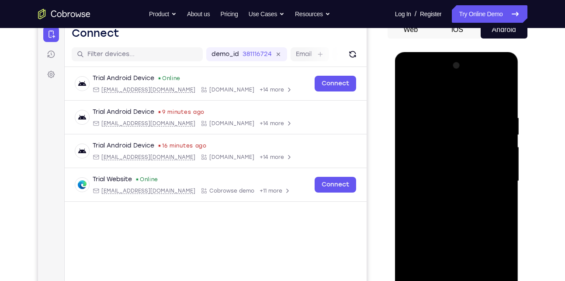
scroll to position [105, 0]
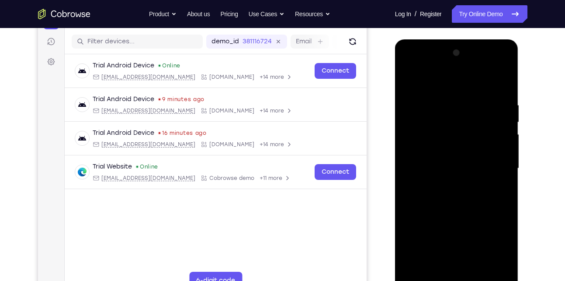
click at [480, 102] on div at bounding box center [457, 168] width 110 height 245
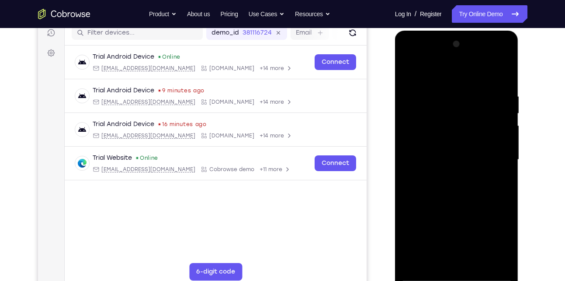
click at [501, 136] on div at bounding box center [457, 159] width 110 height 245
click at [504, 164] on div at bounding box center [457, 159] width 110 height 245
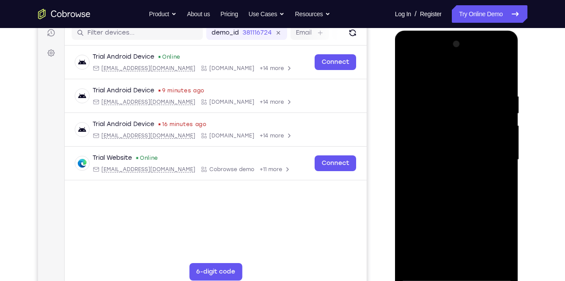
click at [504, 164] on div at bounding box center [457, 159] width 110 height 245
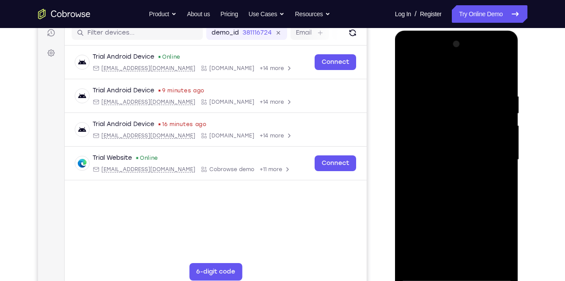
click at [498, 141] on div at bounding box center [457, 159] width 110 height 245
click at [501, 125] on div at bounding box center [457, 159] width 110 height 245
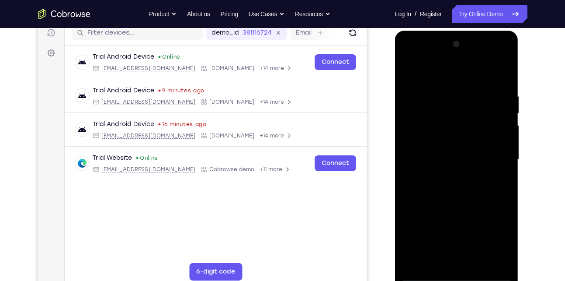
click at [501, 125] on div at bounding box center [457, 159] width 110 height 245
drag, startPoint x: 501, startPoint y: 125, endPoint x: 559, endPoint y: 137, distance: 59.3
click at [520, 137] on html "Online web based iOS Simulators and Android Emulators. Run iPhone, iPad, Mobile…" at bounding box center [457, 162] width 125 height 262
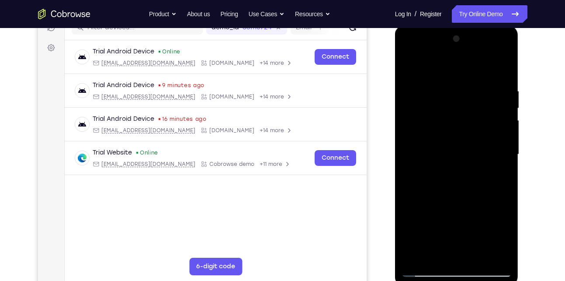
scroll to position [118, 0]
click at [411, 145] on div at bounding box center [457, 155] width 110 height 245
click at [489, 128] on div at bounding box center [457, 155] width 110 height 245
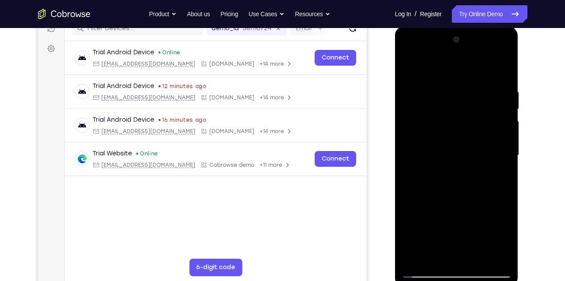
click at [493, 209] on div at bounding box center [457, 155] width 110 height 245
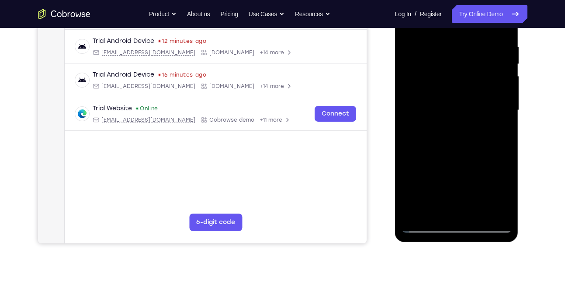
scroll to position [163, 0]
click at [426, 224] on div at bounding box center [457, 110] width 110 height 245
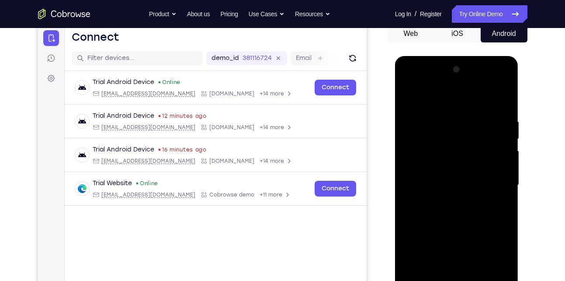
scroll to position [87, 0]
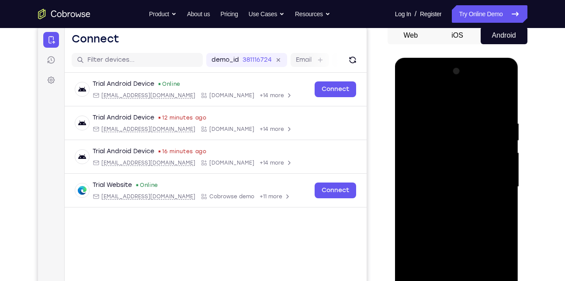
drag, startPoint x: 469, startPoint y: 214, endPoint x: 498, endPoint y: 107, distance: 110.4
click at [498, 107] on div at bounding box center [457, 186] width 110 height 245
drag, startPoint x: 480, startPoint y: 201, endPoint x: 494, endPoint y: 104, distance: 97.6
click at [494, 104] on div at bounding box center [457, 186] width 110 height 245
drag, startPoint x: 483, startPoint y: 210, endPoint x: 500, endPoint y: 73, distance: 138.8
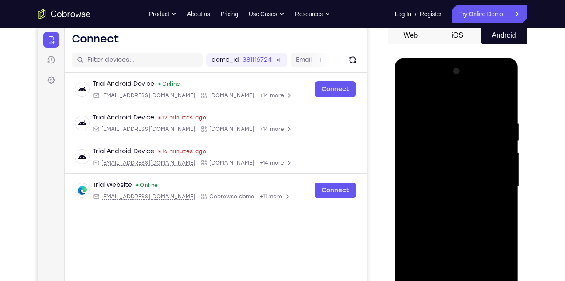
click at [500, 73] on div at bounding box center [457, 186] width 110 height 245
drag, startPoint x: 487, startPoint y: 181, endPoint x: 486, endPoint y: 120, distance: 60.3
click at [486, 120] on div at bounding box center [457, 186] width 110 height 245
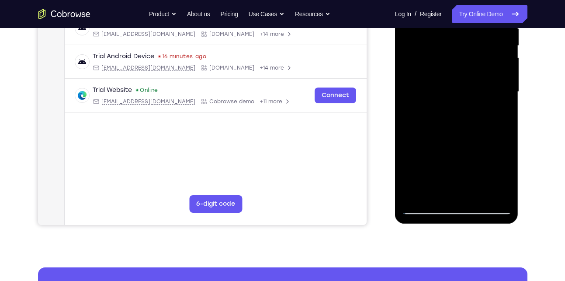
scroll to position [182, 0]
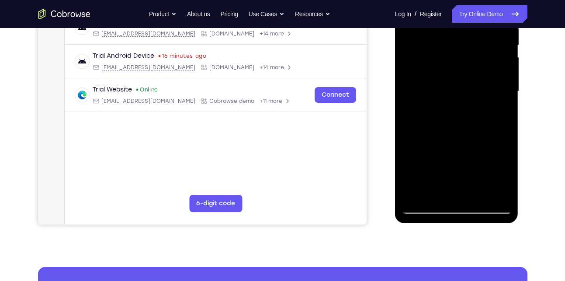
click at [501, 190] on div at bounding box center [457, 91] width 110 height 245
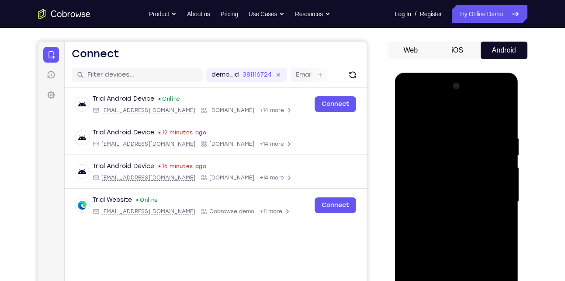
scroll to position [69, 0]
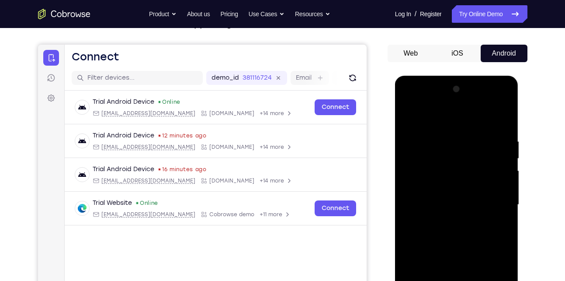
click at [504, 117] on div at bounding box center [457, 204] width 110 height 245
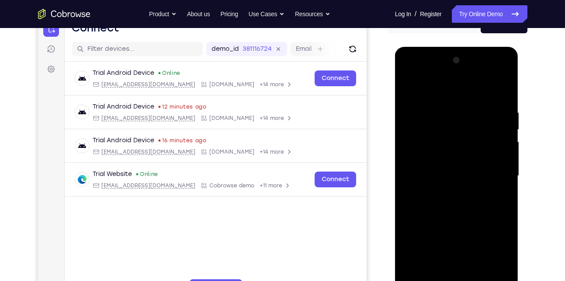
scroll to position [96, 0]
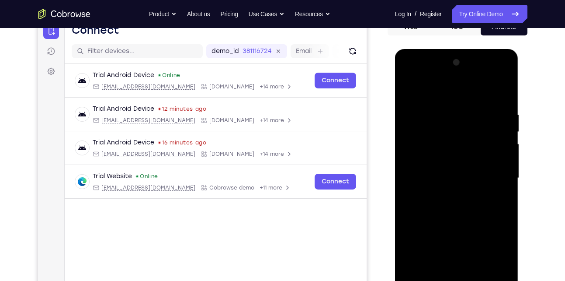
click at [460, 226] on div at bounding box center [457, 178] width 110 height 245
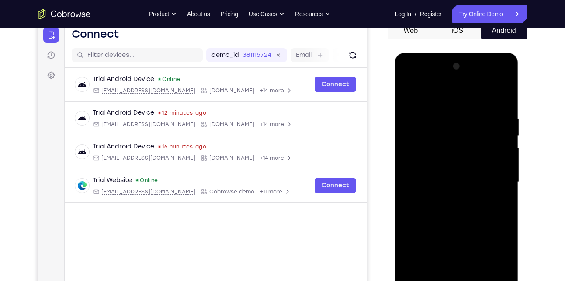
scroll to position [90, 0]
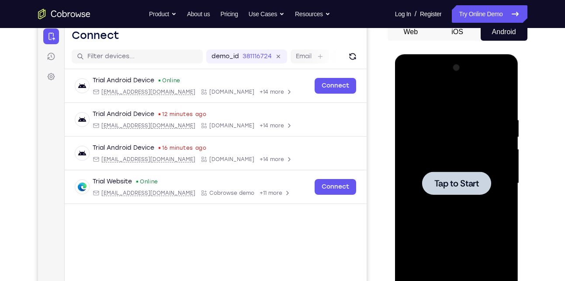
click at [453, 161] on div at bounding box center [457, 183] width 110 height 245
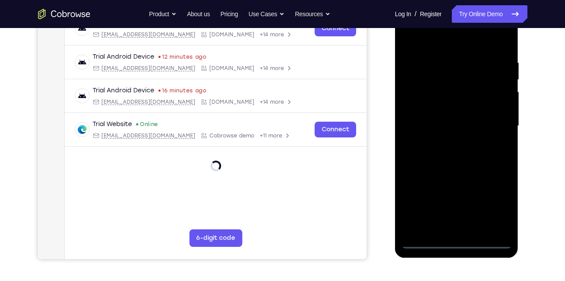
scroll to position [148, 0]
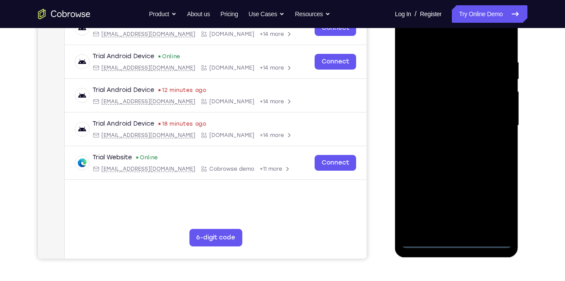
click at [459, 237] on div at bounding box center [457, 125] width 110 height 245
click at [458, 242] on div at bounding box center [457, 125] width 110 height 245
click at [495, 194] on div at bounding box center [457, 125] width 110 height 245
click at [495, 204] on div at bounding box center [457, 125] width 110 height 245
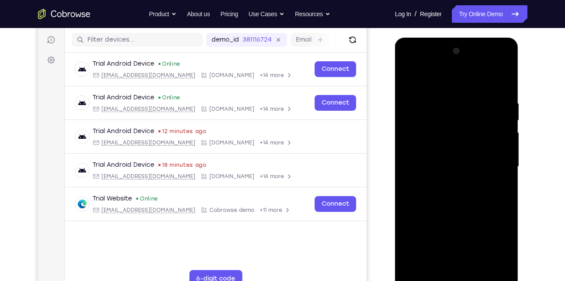
scroll to position [103, 0]
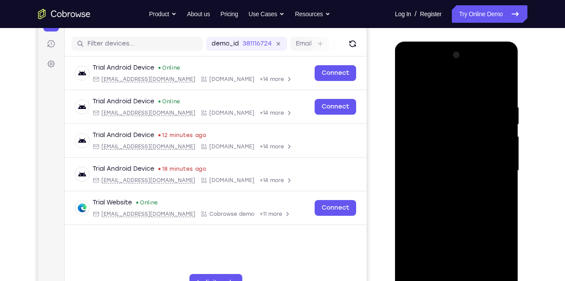
click at [448, 84] on div at bounding box center [457, 170] width 110 height 245
click at [492, 167] on div at bounding box center [457, 170] width 110 height 245
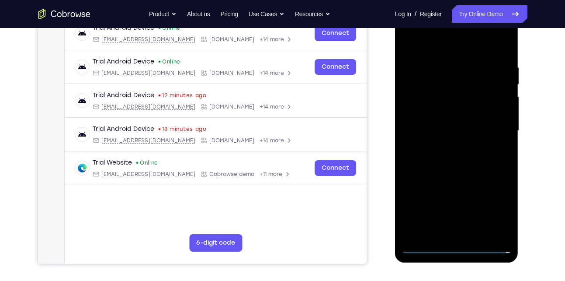
scroll to position [143, 0]
click at [444, 232] on div at bounding box center [457, 130] width 110 height 245
click at [421, 120] on div at bounding box center [457, 130] width 110 height 245
click at [431, 108] on div at bounding box center [457, 130] width 110 height 245
click at [462, 129] on div at bounding box center [457, 130] width 110 height 245
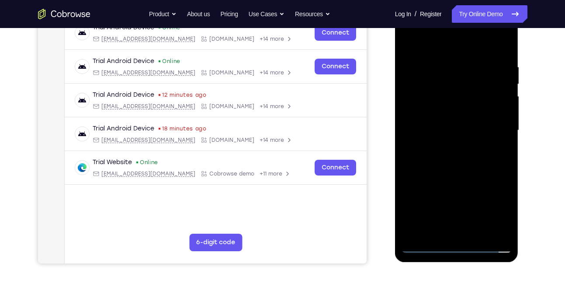
click at [470, 157] on div at bounding box center [457, 130] width 110 height 245
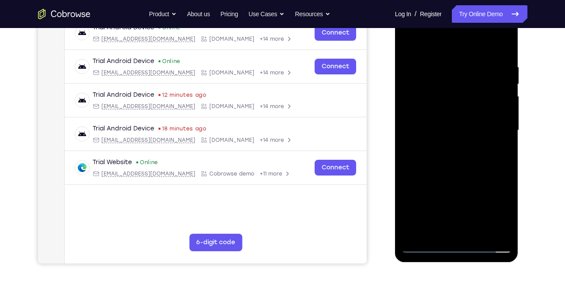
click at [499, 232] on div at bounding box center [457, 130] width 110 height 245
click at [466, 165] on div at bounding box center [457, 130] width 110 height 245
click at [505, 42] on div at bounding box center [457, 130] width 110 height 245
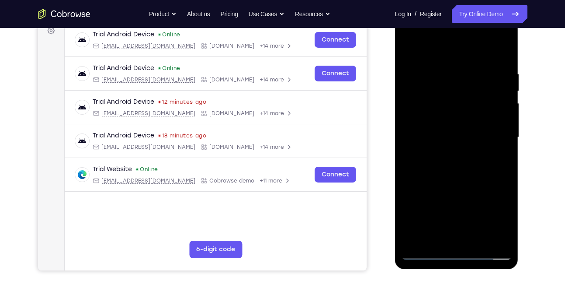
scroll to position [134, 0]
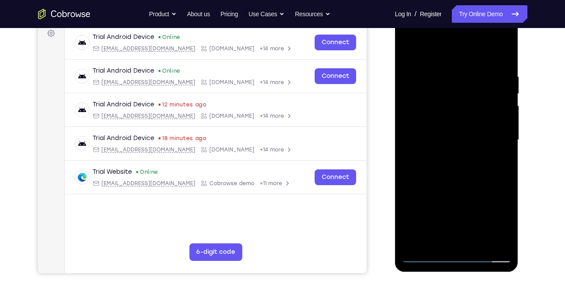
click at [463, 184] on div at bounding box center [457, 139] width 110 height 245
click at [423, 62] on div at bounding box center [457, 139] width 110 height 245
click at [446, 213] on div at bounding box center [457, 139] width 110 height 245
click at [475, 244] on div at bounding box center [457, 139] width 110 height 245
click at [424, 132] on div at bounding box center [457, 139] width 110 height 245
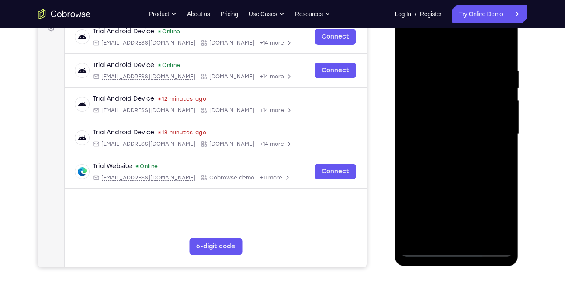
scroll to position [147, 0]
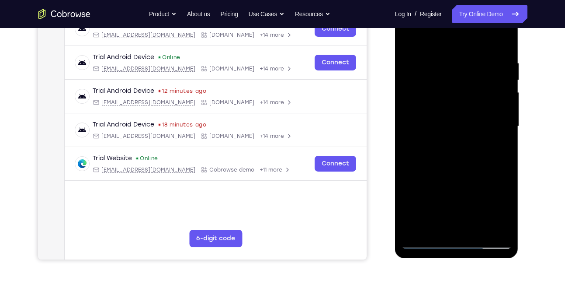
click at [463, 138] on div at bounding box center [457, 126] width 110 height 245
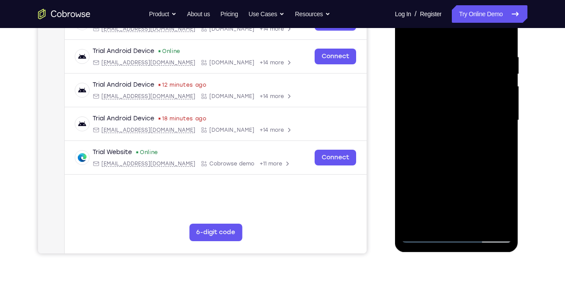
scroll to position [153, 0]
click at [418, 133] on div at bounding box center [457, 120] width 110 height 245
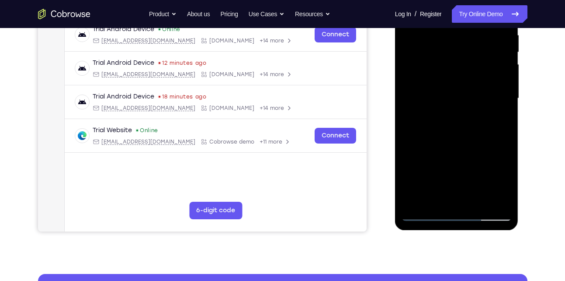
scroll to position [175, 0]
click at [500, 203] on div at bounding box center [457, 98] width 110 height 245
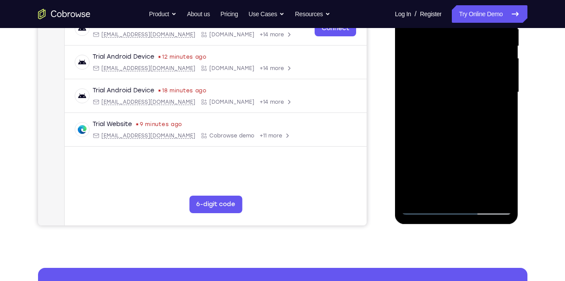
scroll to position [183, 0]
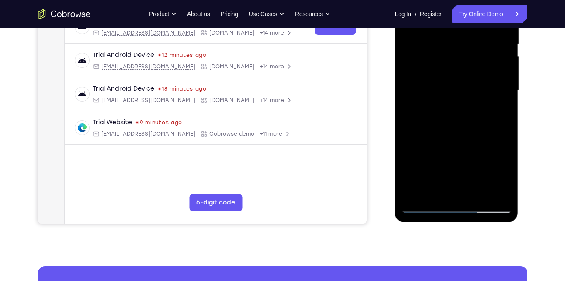
click at [412, 194] on div at bounding box center [457, 90] width 110 height 245
click at [499, 194] on div at bounding box center [457, 90] width 110 height 245
click at [412, 99] on div at bounding box center [457, 90] width 110 height 245
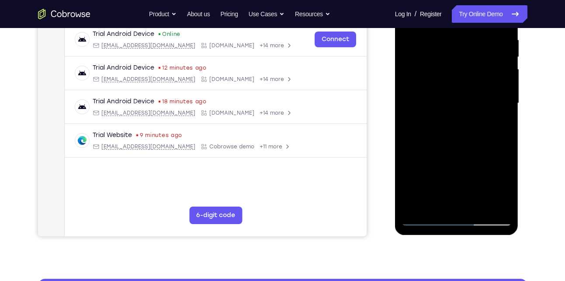
scroll to position [170, 0]
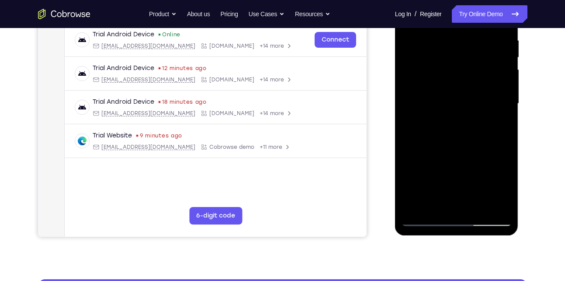
click at [409, 209] on div at bounding box center [457, 103] width 110 height 245
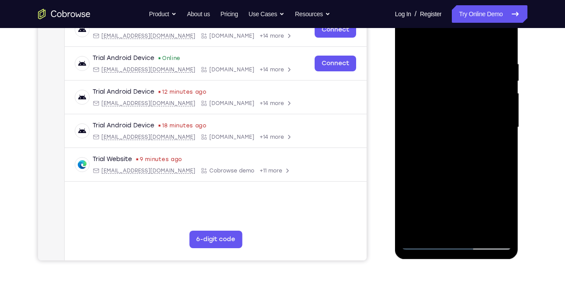
scroll to position [146, 0]
drag, startPoint x: 453, startPoint y: 165, endPoint x: 461, endPoint y: 72, distance: 93.9
click at [461, 72] on div at bounding box center [457, 127] width 110 height 245
drag, startPoint x: 471, startPoint y: 161, endPoint x: 482, endPoint y: 89, distance: 72.5
click at [482, 89] on div at bounding box center [457, 127] width 110 height 245
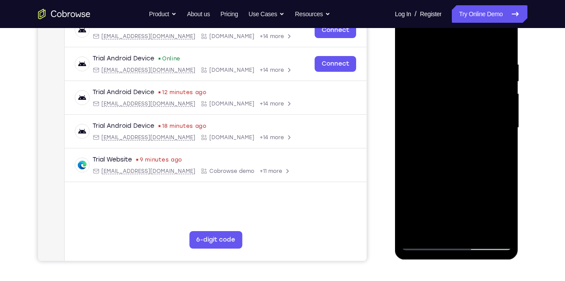
drag, startPoint x: 465, startPoint y: 223, endPoint x: 472, endPoint y: 152, distance: 71.1
click at [472, 152] on div at bounding box center [457, 127] width 110 height 245
drag, startPoint x: 462, startPoint y: 182, endPoint x: 467, endPoint y: 115, distance: 67.5
click at [467, 115] on div at bounding box center [457, 127] width 110 height 245
drag, startPoint x: 483, startPoint y: 157, endPoint x: 482, endPoint y: 66, distance: 90.1
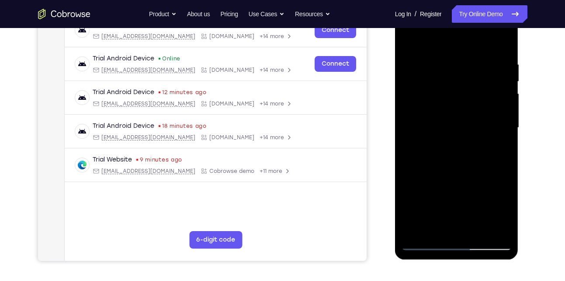
click at [482, 66] on div at bounding box center [457, 127] width 110 height 245
drag, startPoint x: 478, startPoint y: 156, endPoint x: 484, endPoint y: 87, distance: 68.9
click at [484, 87] on div at bounding box center [457, 127] width 110 height 245
drag, startPoint x: 491, startPoint y: 177, endPoint x: 498, endPoint y: 120, distance: 58.1
click at [498, 120] on div at bounding box center [457, 127] width 110 height 245
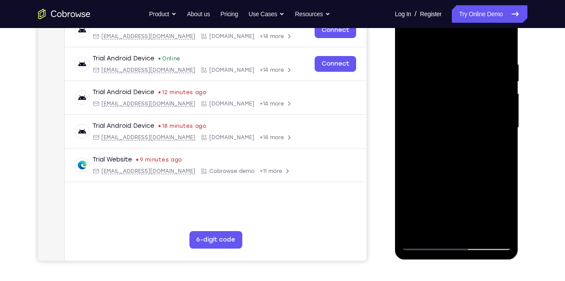
drag, startPoint x: 489, startPoint y: 171, endPoint x: 496, endPoint y: 109, distance: 61.7
click at [496, 109] on div at bounding box center [457, 127] width 110 height 245
drag, startPoint x: 492, startPoint y: 162, endPoint x: 491, endPoint y: 76, distance: 86.6
click at [491, 76] on div at bounding box center [457, 127] width 110 height 245
drag, startPoint x: 483, startPoint y: 135, endPoint x: 491, endPoint y: 62, distance: 73.5
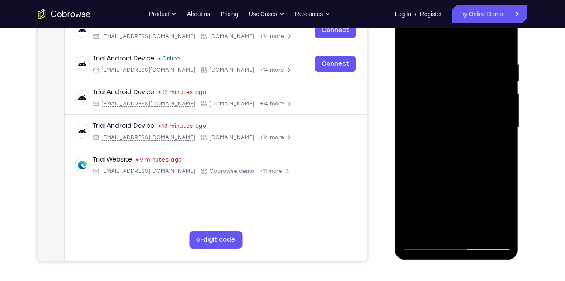
click at [491, 62] on div at bounding box center [457, 127] width 110 height 245
drag, startPoint x: 478, startPoint y: 161, endPoint x: 484, endPoint y: 111, distance: 51.1
click at [484, 111] on div at bounding box center [457, 127] width 110 height 245
drag, startPoint x: 470, startPoint y: 169, endPoint x: 492, endPoint y: 74, distance: 96.9
click at [492, 74] on div at bounding box center [457, 127] width 110 height 245
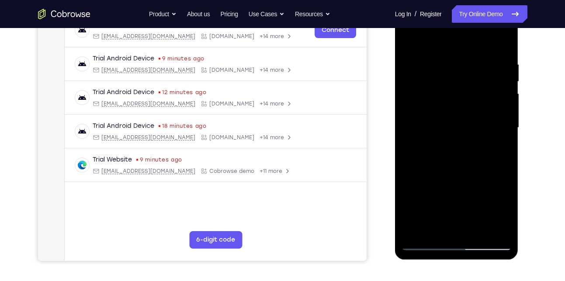
drag, startPoint x: 466, startPoint y: 183, endPoint x: 487, endPoint y: 93, distance: 92.7
click at [487, 93] on div at bounding box center [457, 127] width 110 height 245
drag, startPoint x: 494, startPoint y: 164, endPoint x: 500, endPoint y: 109, distance: 54.5
click at [500, 109] on div at bounding box center [457, 127] width 110 height 245
click at [419, 193] on div at bounding box center [457, 127] width 110 height 245
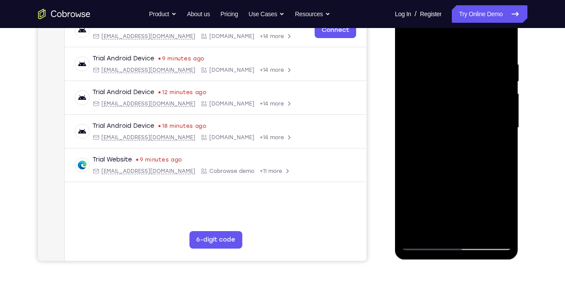
click at [418, 116] on div at bounding box center [457, 127] width 110 height 245
drag, startPoint x: 445, startPoint y: 149, endPoint x: 441, endPoint y: 173, distance: 24.4
click at [441, 173] on div at bounding box center [457, 127] width 110 height 245
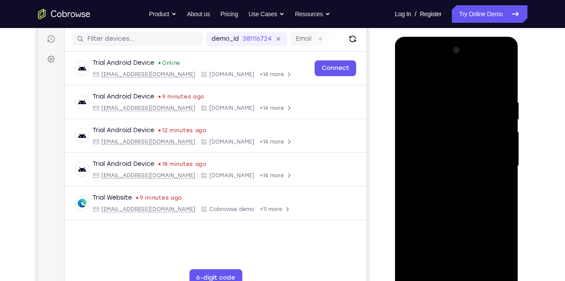
click at [410, 80] on div at bounding box center [457, 165] width 110 height 245
drag, startPoint x: 450, startPoint y: 153, endPoint x: 459, endPoint y: 82, distance: 71.8
click at [459, 82] on div at bounding box center [457, 165] width 110 height 245
drag, startPoint x: 458, startPoint y: 146, endPoint x: 459, endPoint y: 122, distance: 23.7
click at [459, 122] on div at bounding box center [457, 165] width 110 height 245
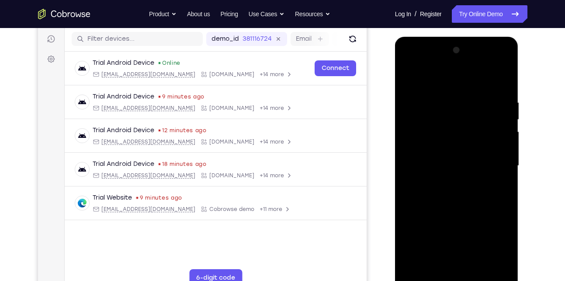
drag, startPoint x: 488, startPoint y: 149, endPoint x: 487, endPoint y: 118, distance: 31.1
click at [487, 118] on div at bounding box center [457, 165] width 110 height 245
drag, startPoint x: 478, startPoint y: 202, endPoint x: 478, endPoint y: 171, distance: 31.5
click at [478, 171] on div at bounding box center [457, 165] width 110 height 245
drag, startPoint x: 459, startPoint y: 182, endPoint x: 467, endPoint y: 122, distance: 60.4
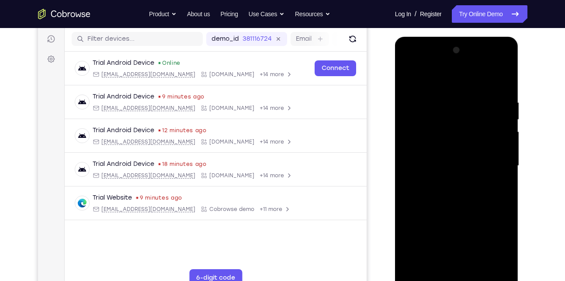
click at [467, 122] on div at bounding box center [457, 165] width 110 height 245
drag, startPoint x: 486, startPoint y: 168, endPoint x: 493, endPoint y: 105, distance: 63.3
click at [493, 105] on div at bounding box center [457, 165] width 110 height 245
drag, startPoint x: 492, startPoint y: 173, endPoint x: 495, endPoint y: 129, distance: 43.4
click at [495, 129] on div at bounding box center [457, 165] width 110 height 245
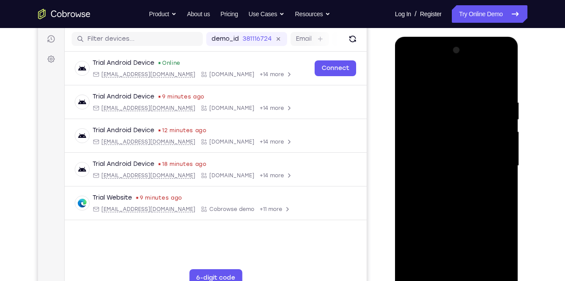
drag, startPoint x: 468, startPoint y: 181, endPoint x: 459, endPoint y: 114, distance: 67.4
click at [459, 114] on div at bounding box center [457, 165] width 110 height 245
drag, startPoint x: 463, startPoint y: 169, endPoint x: 459, endPoint y: 181, distance: 12.0
click at [459, 181] on div at bounding box center [457, 165] width 110 height 245
click at [421, 169] on div at bounding box center [457, 165] width 110 height 245
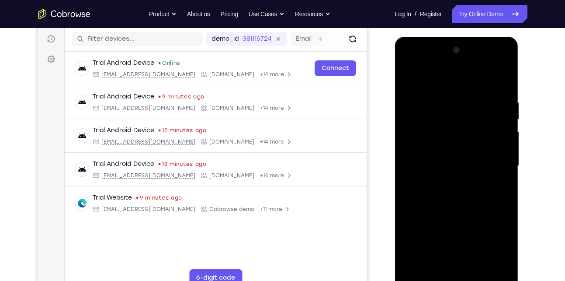
click at [442, 100] on div at bounding box center [457, 165] width 110 height 245
click at [428, 130] on div at bounding box center [457, 165] width 110 height 245
drag, startPoint x: 477, startPoint y: 153, endPoint x: 484, endPoint y: 126, distance: 27.1
click at [484, 126] on div at bounding box center [457, 165] width 110 height 245
drag, startPoint x: 484, startPoint y: 126, endPoint x: 484, endPoint y: 154, distance: 27.5
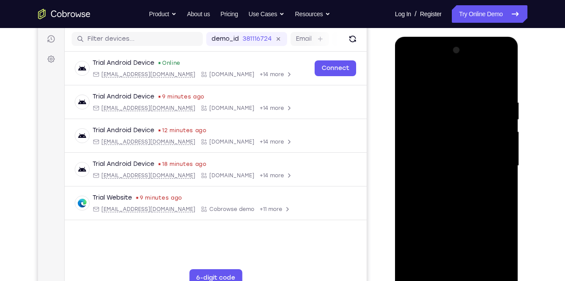
click at [484, 154] on div at bounding box center [457, 165] width 110 height 245
click at [487, 108] on div at bounding box center [457, 165] width 110 height 245
click at [493, 63] on div at bounding box center [457, 165] width 110 height 245
click at [454, 95] on div at bounding box center [457, 165] width 110 height 245
drag, startPoint x: 476, startPoint y: 148, endPoint x: 473, endPoint y: 98, distance: 49.9
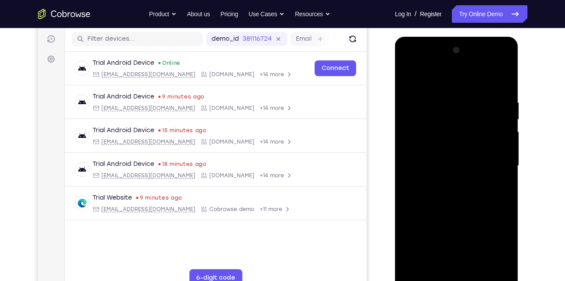
click at [473, 98] on div at bounding box center [457, 165] width 110 height 245
click at [411, 81] on div at bounding box center [457, 165] width 110 height 245
drag, startPoint x: 472, startPoint y: 179, endPoint x: 494, endPoint y: 98, distance: 83.8
click at [494, 98] on div at bounding box center [457, 165] width 110 height 245
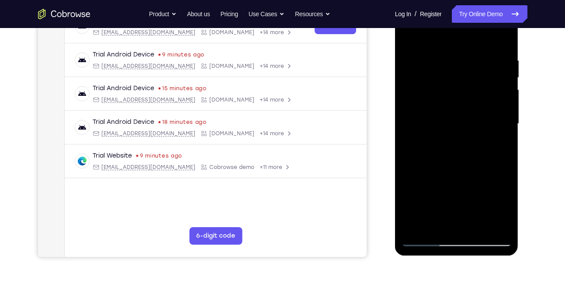
scroll to position [152, 0]
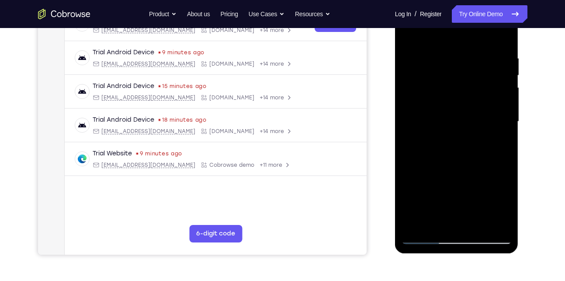
drag, startPoint x: 491, startPoint y: 162, endPoint x: 500, endPoint y: 138, distance: 25.9
click at [500, 138] on div at bounding box center [457, 121] width 110 height 245
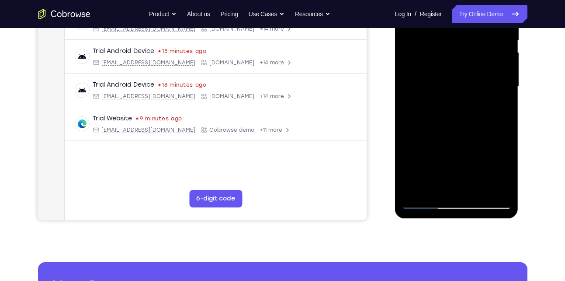
scroll to position [188, 0]
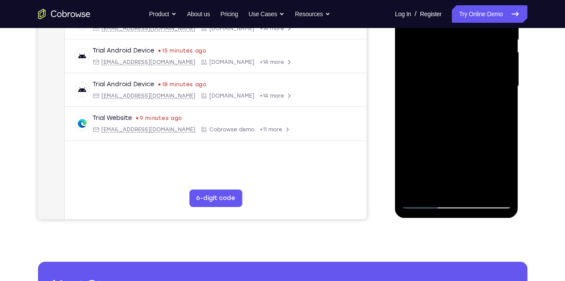
drag, startPoint x: 484, startPoint y: 164, endPoint x: 501, endPoint y: 85, distance: 80.9
click at [501, 85] on div at bounding box center [457, 86] width 110 height 245
drag, startPoint x: 493, startPoint y: 135, endPoint x: 498, endPoint y: 85, distance: 50.5
click at [498, 85] on div at bounding box center [457, 86] width 110 height 245
drag, startPoint x: 494, startPoint y: 150, endPoint x: 499, endPoint y: 101, distance: 48.3
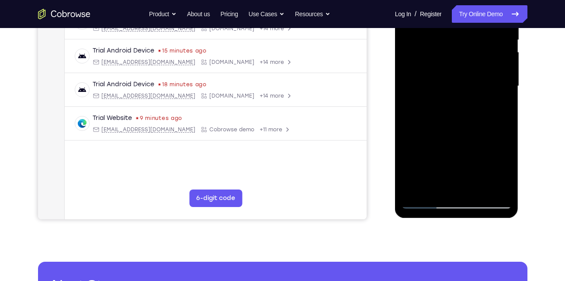
click at [499, 101] on div at bounding box center [457, 86] width 110 height 245
drag, startPoint x: 499, startPoint y: 149, endPoint x: 482, endPoint y: 71, distance: 79.6
click at [482, 71] on div at bounding box center [457, 86] width 110 height 245
drag, startPoint x: 484, startPoint y: 160, endPoint x: 488, endPoint y: 99, distance: 60.9
click at [488, 99] on div at bounding box center [457, 86] width 110 height 245
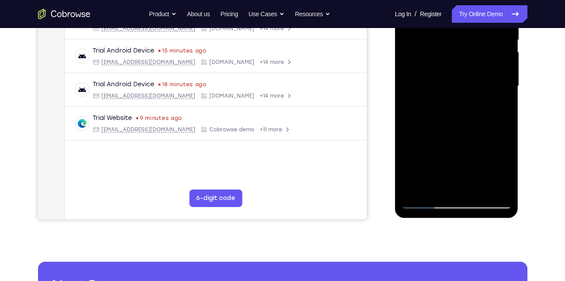
drag, startPoint x: 488, startPoint y: 160, endPoint x: 485, endPoint y: 118, distance: 41.6
click at [485, 118] on div at bounding box center [457, 86] width 110 height 245
drag, startPoint x: 485, startPoint y: 118, endPoint x: 475, endPoint y: 157, distance: 39.8
click at [475, 157] on div at bounding box center [457, 86] width 110 height 245
drag, startPoint x: 467, startPoint y: 87, endPoint x: 459, endPoint y: 147, distance: 60.5
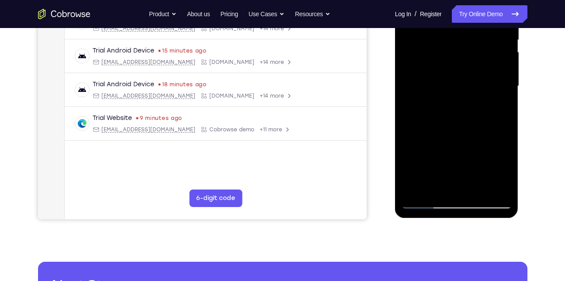
click at [459, 147] on div at bounding box center [457, 86] width 110 height 245
click at [433, 76] on div at bounding box center [457, 86] width 110 height 245
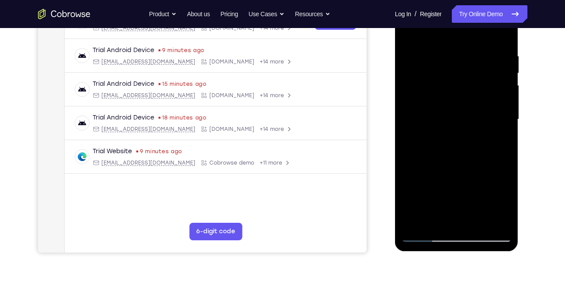
scroll to position [154, 0]
click at [487, 80] on div at bounding box center [457, 119] width 110 height 245
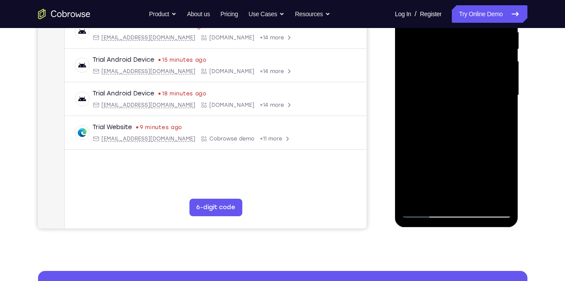
scroll to position [179, 0]
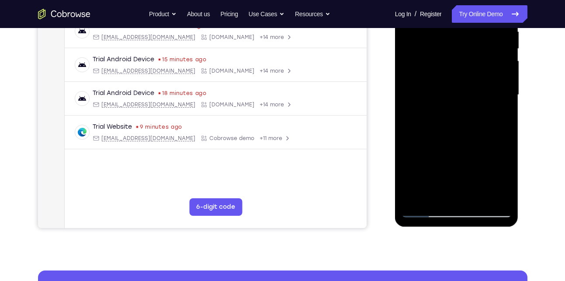
click at [437, 200] on div at bounding box center [457, 94] width 110 height 245
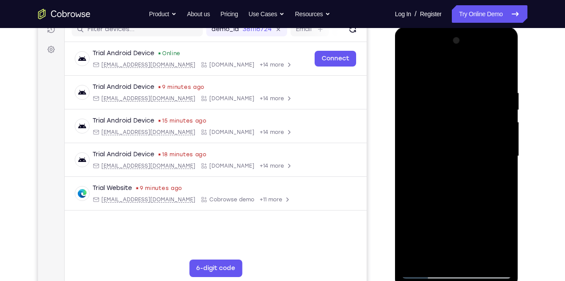
scroll to position [117, 0]
click at [445, 68] on div at bounding box center [457, 156] width 110 height 245
click at [441, 124] on div at bounding box center [457, 156] width 110 height 245
click at [419, 90] on div at bounding box center [457, 156] width 110 height 245
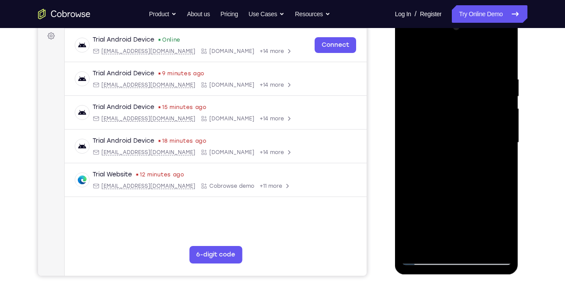
scroll to position [110, 0]
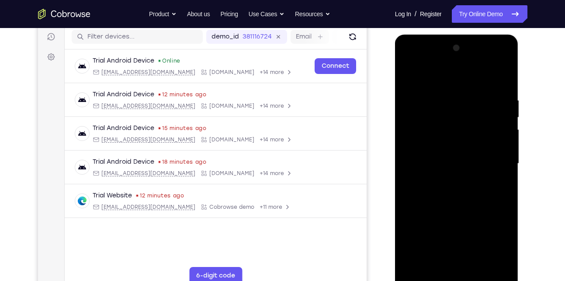
click at [492, 59] on div at bounding box center [457, 163] width 110 height 245
click at [411, 59] on div at bounding box center [457, 163] width 110 height 245
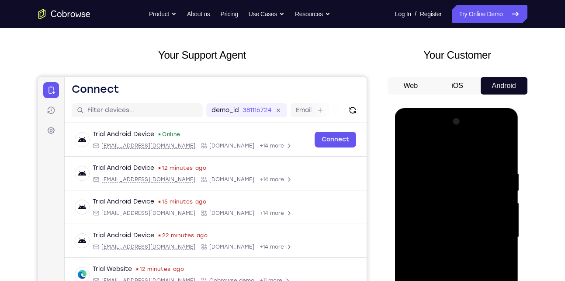
scroll to position [48, 0]
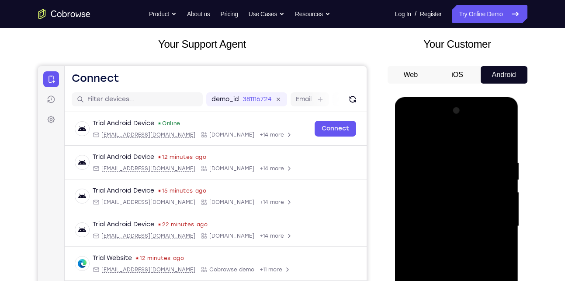
click at [421, 199] on div at bounding box center [457, 226] width 110 height 245
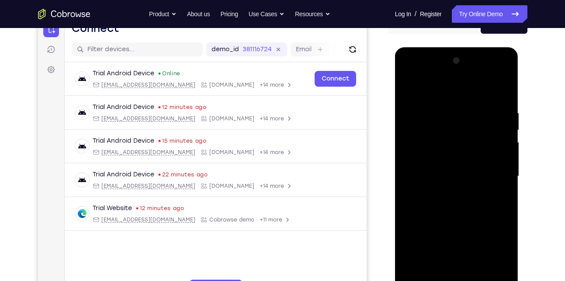
scroll to position [98, 0]
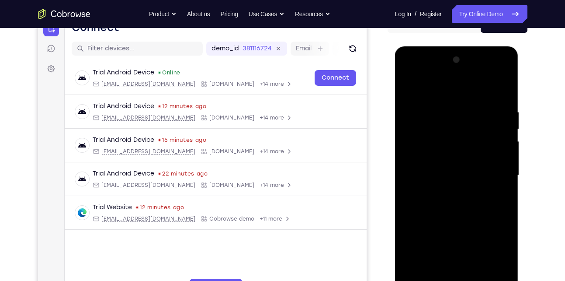
drag, startPoint x: 484, startPoint y: 219, endPoint x: 507, endPoint y: 136, distance: 85.7
click at [507, 136] on div at bounding box center [457, 175] width 110 height 245
drag, startPoint x: 484, startPoint y: 218, endPoint x: 484, endPoint y: 129, distance: 88.3
click at [484, 129] on div at bounding box center [457, 175] width 110 height 245
drag, startPoint x: 474, startPoint y: 226, endPoint x: 479, endPoint y: 147, distance: 78.4
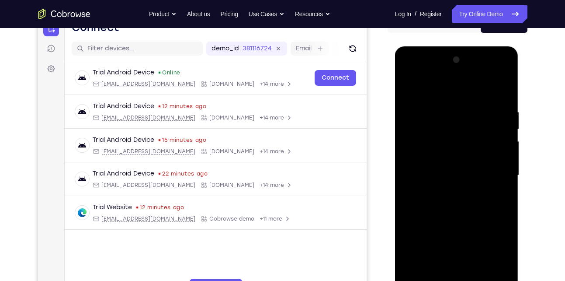
click at [479, 147] on div at bounding box center [457, 175] width 110 height 245
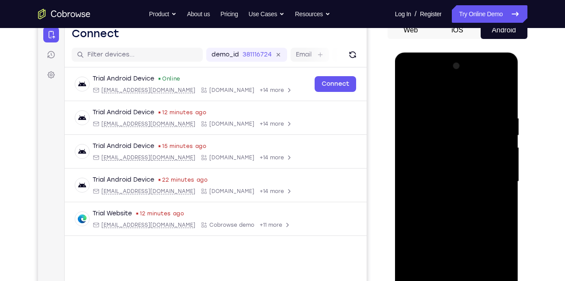
scroll to position [91, 0]
